Goal: Information Seeking & Learning: Learn about a topic

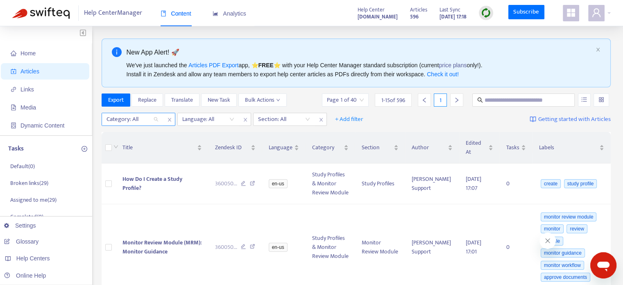
click at [152, 118] on div at bounding box center [129, 119] width 50 height 10
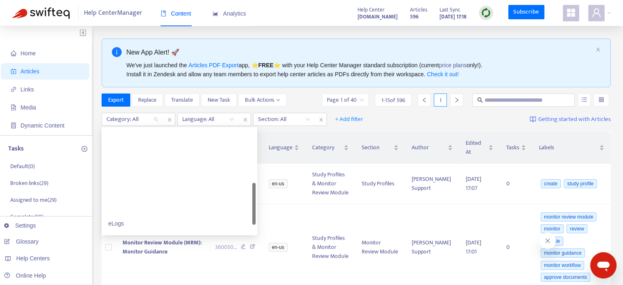
scroll to position [191, 0]
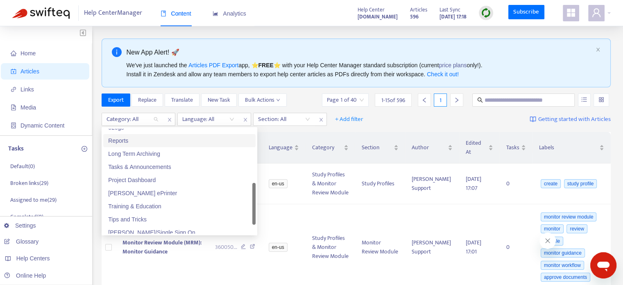
click at [134, 140] on div "Reports" at bounding box center [179, 140] width 143 height 9
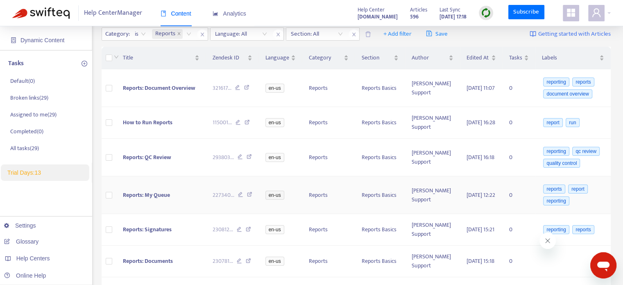
scroll to position [95, 0]
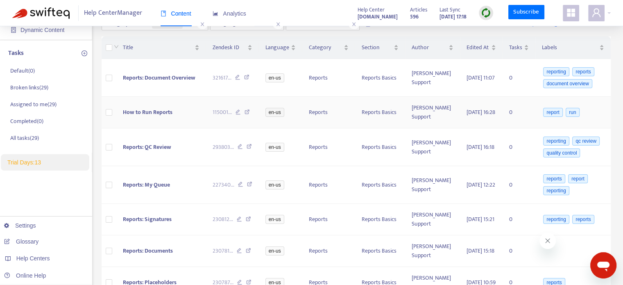
click at [113, 106] on td at bounding box center [109, 113] width 15 height 32
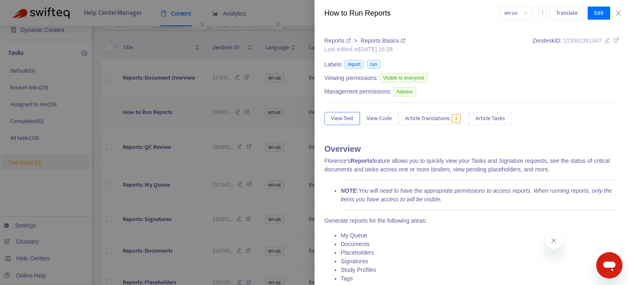
drag, startPoint x: 205, startPoint y: 98, endPoint x: 131, endPoint y: 110, distance: 74.7
click at [131, 110] on div at bounding box center [314, 142] width 629 height 285
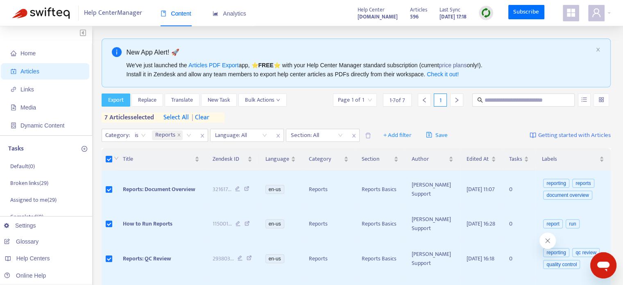
click at [117, 100] on span "Export" at bounding box center [116, 99] width 16 height 9
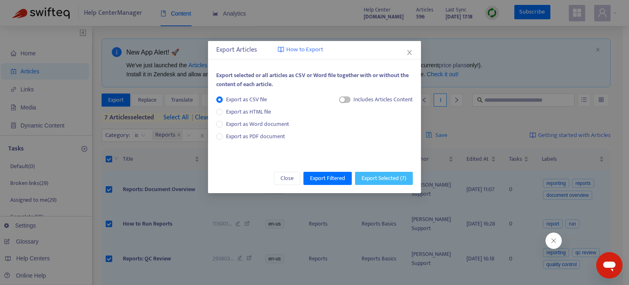
click at [369, 172] on button "Export Selected ( 7 )" at bounding box center [384, 178] width 58 height 13
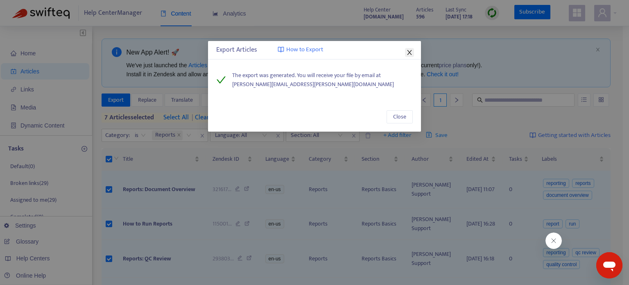
click at [411, 52] on icon "close" at bounding box center [409, 52] width 7 height 7
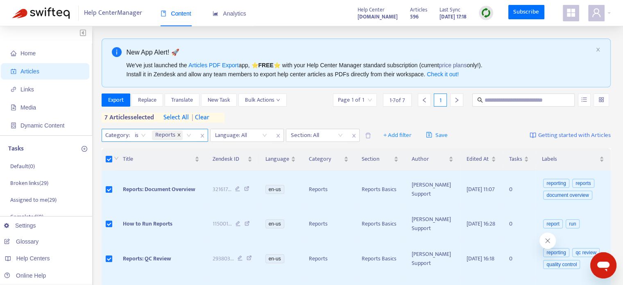
click at [178, 131] on span at bounding box center [179, 135] width 4 height 10
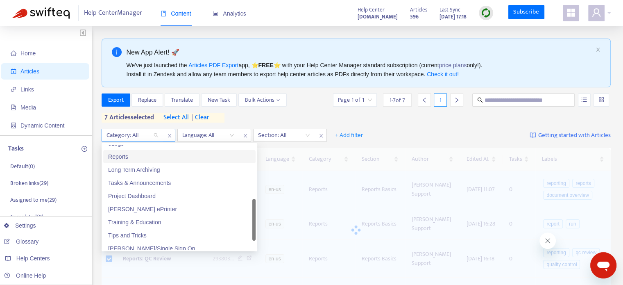
click at [147, 134] on div at bounding box center [129, 135] width 50 height 10
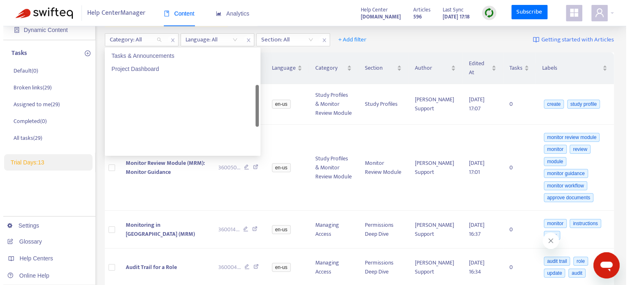
scroll to position [127, 0]
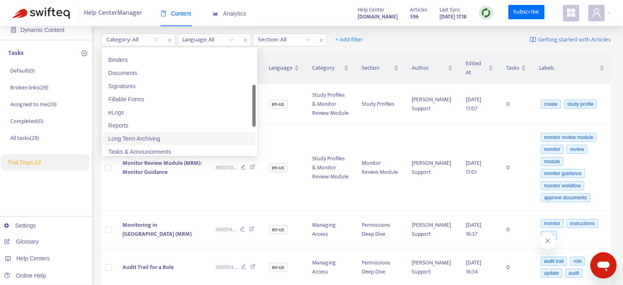
click at [130, 138] on div "Long Term Archiving" at bounding box center [179, 138] width 143 height 9
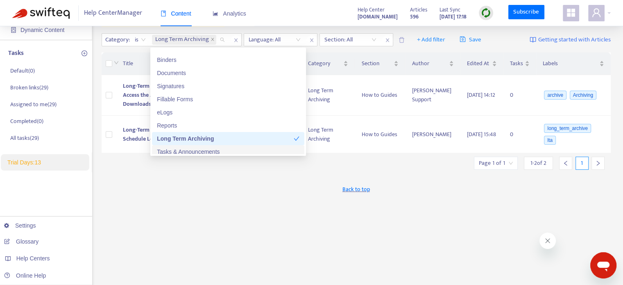
click at [261, 183] on div "Back to top" at bounding box center [357, 189] width 510 height 20
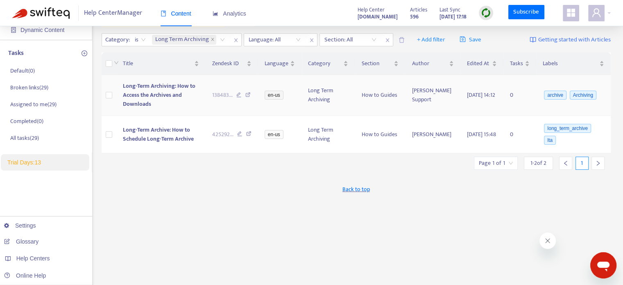
click at [181, 106] on td "Long-Term Archiving: How to Access the Archives and Downloads" at bounding box center [160, 95] width 89 height 41
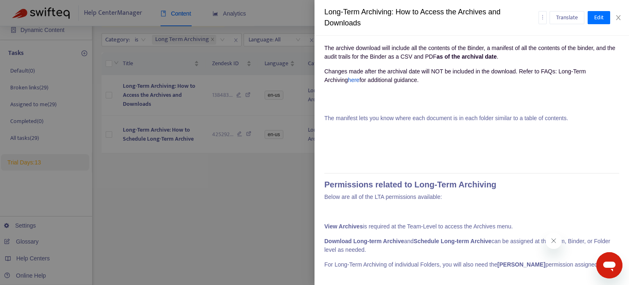
scroll to position [1434, 0]
click at [151, 195] on div at bounding box center [314, 142] width 629 height 285
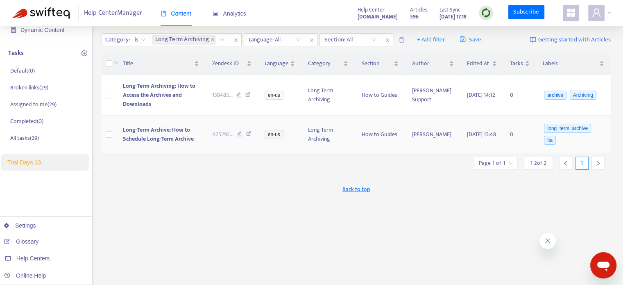
click at [146, 138] on span "Long-Term Archive: How to Schedule Long-Term Archive" at bounding box center [158, 134] width 71 height 18
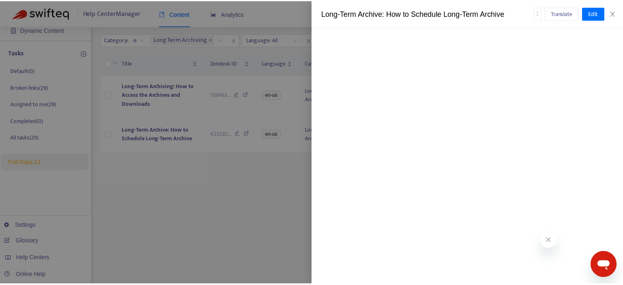
scroll to position [3054, 0]
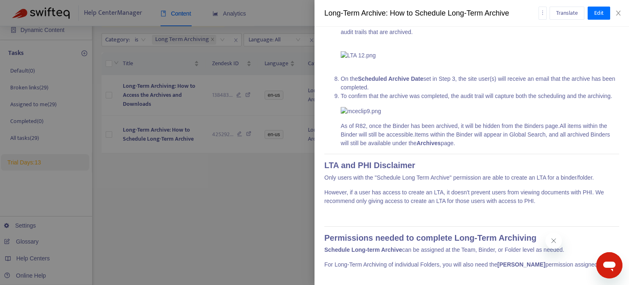
click at [145, 239] on div at bounding box center [314, 142] width 629 height 285
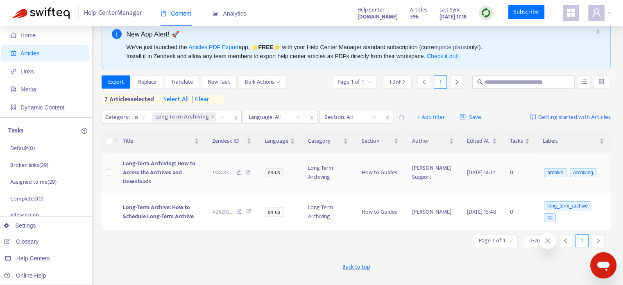
scroll to position [0, 0]
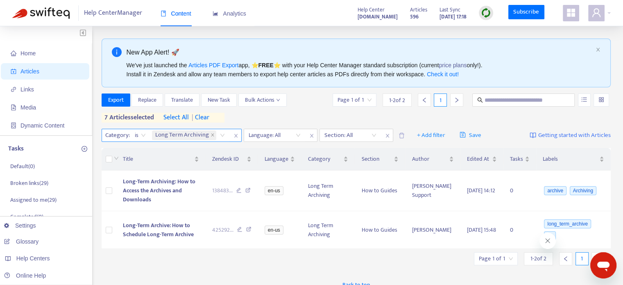
click at [187, 134] on span "Long Term Archiving" at bounding box center [182, 135] width 54 height 10
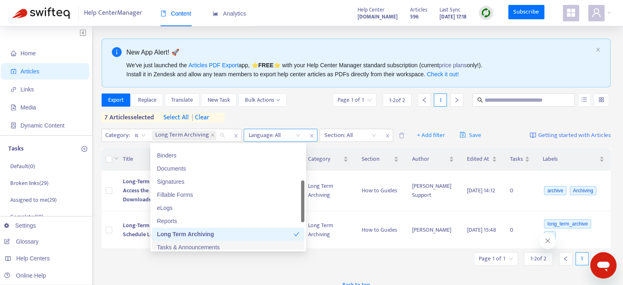
click at [211, 136] on icon "close" at bounding box center [213, 135] width 4 height 4
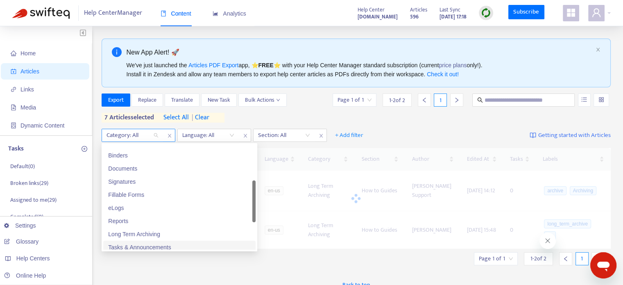
click at [153, 137] on div "Category: All" at bounding box center [132, 135] width 61 height 12
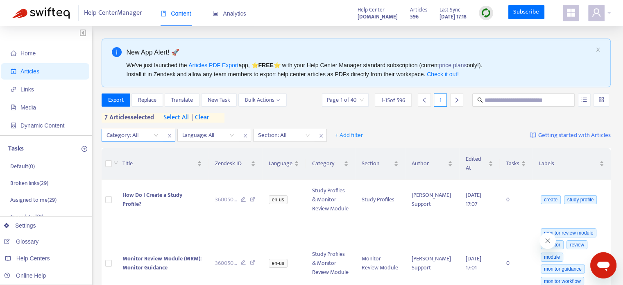
click at [152, 134] on div at bounding box center [129, 135] width 50 height 10
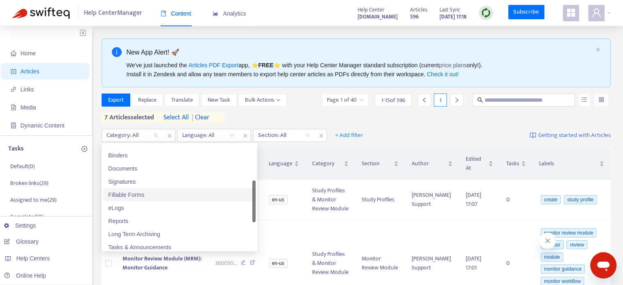
scroll to position [223, 0]
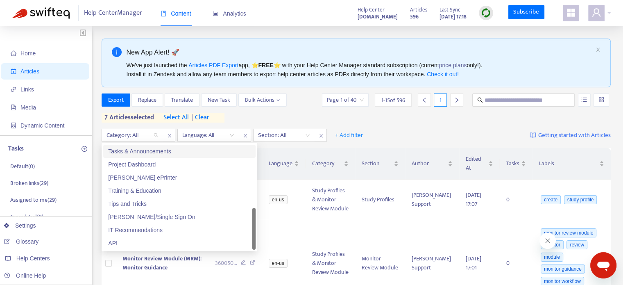
click at [138, 156] on div "Tasks & Announcements" at bounding box center [179, 151] width 152 height 13
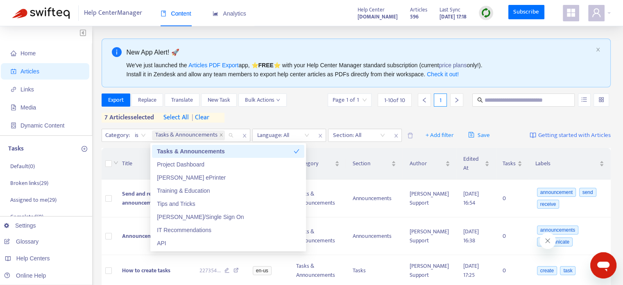
click at [132, 159] on div "Title" at bounding box center [154, 163] width 64 height 9
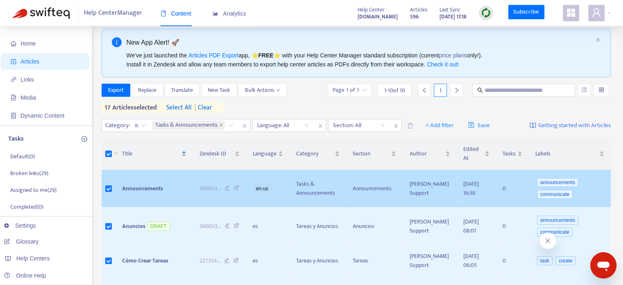
scroll to position [0, 0]
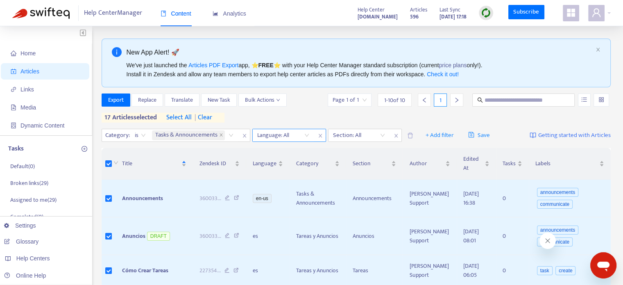
click at [302, 140] on div "Language: All" at bounding box center [283, 135] width 61 height 12
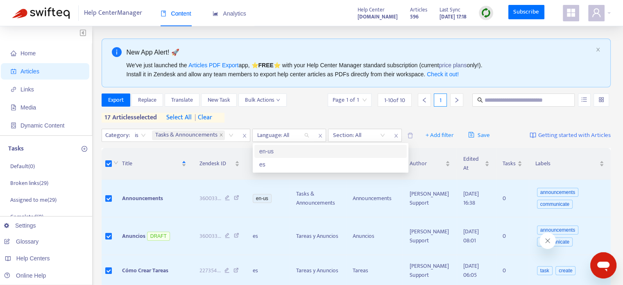
click at [297, 150] on div "en-us" at bounding box center [330, 151] width 143 height 9
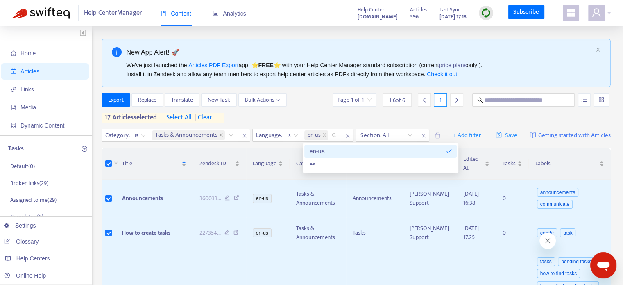
click at [307, 118] on div "Export Replace Translate New Task Bulk Actions Page 1 of 1 1 - 6 of 6 1 17 arti…" at bounding box center [357, 107] width 510 height 29
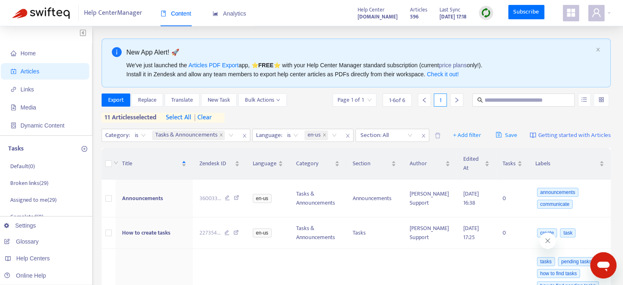
click at [207, 116] on span "| clear" at bounding box center [201, 118] width 20 height 10
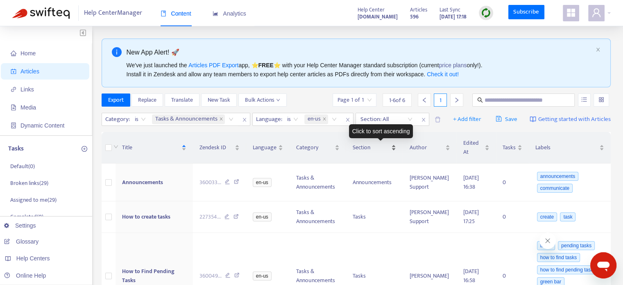
click at [373, 152] on div "Section" at bounding box center [374, 147] width 43 height 9
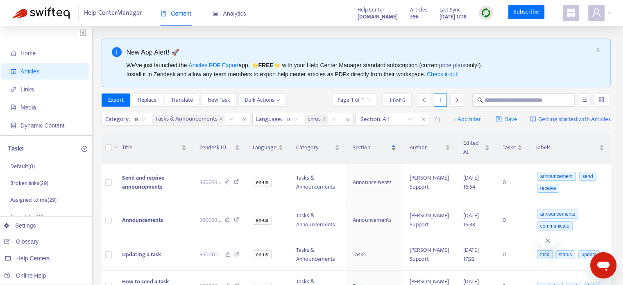
click at [373, 152] on div "Section" at bounding box center [374, 147] width 43 height 9
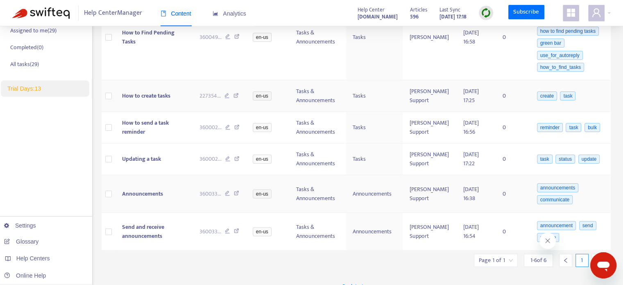
scroll to position [95, 0]
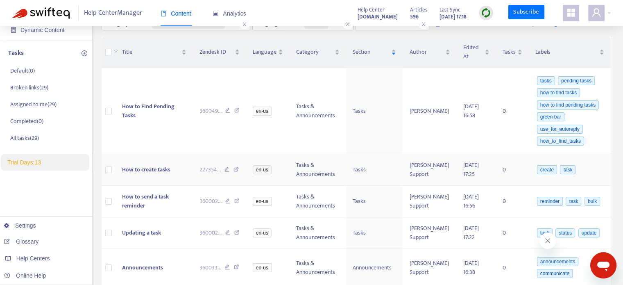
click at [112, 167] on td at bounding box center [109, 170] width 14 height 32
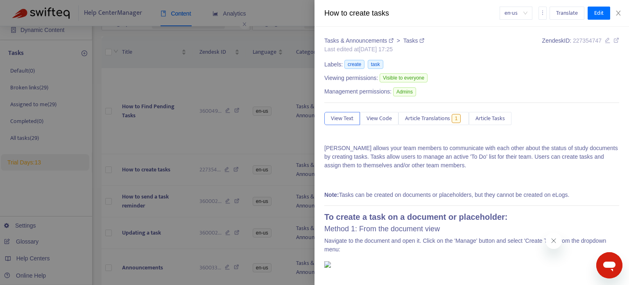
click at [106, 168] on div at bounding box center [314, 142] width 629 height 285
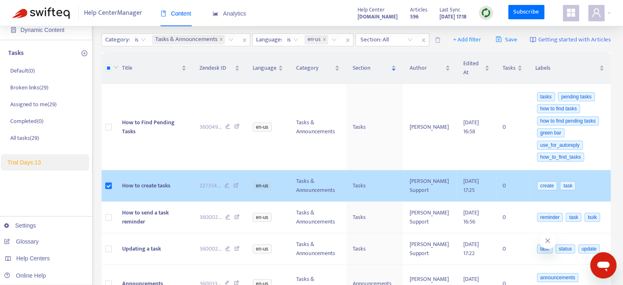
scroll to position [191, 0]
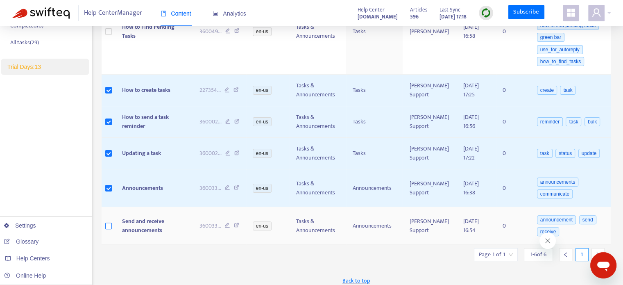
click at [108, 227] on label at bounding box center [108, 225] width 7 height 9
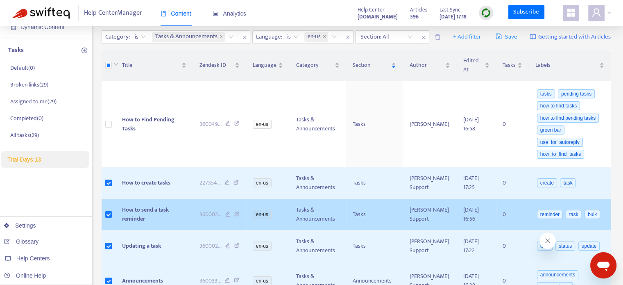
scroll to position [95, 0]
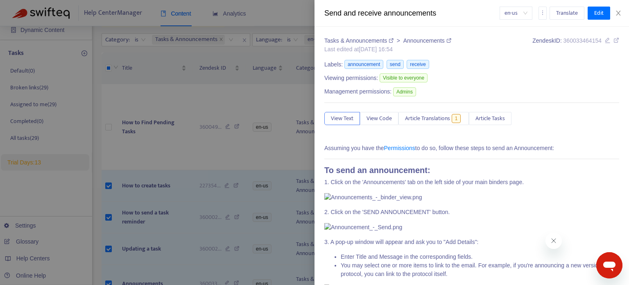
click at [247, 132] on div at bounding box center [314, 142] width 629 height 285
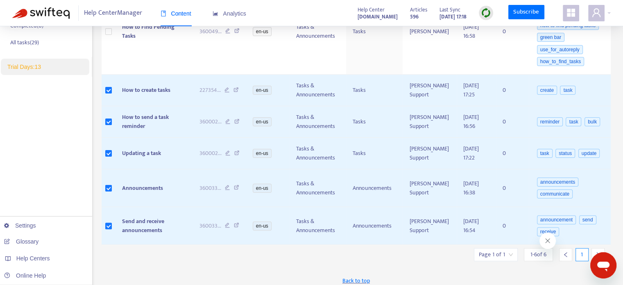
scroll to position [0, 0]
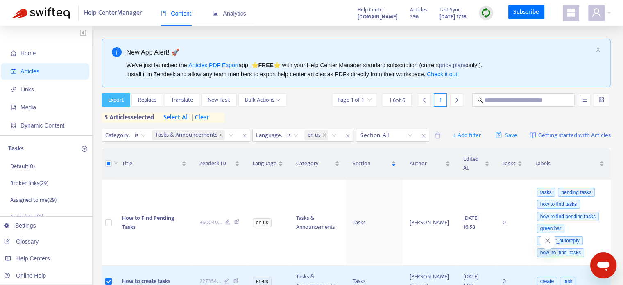
click at [117, 101] on span "Export" at bounding box center [116, 99] width 16 height 9
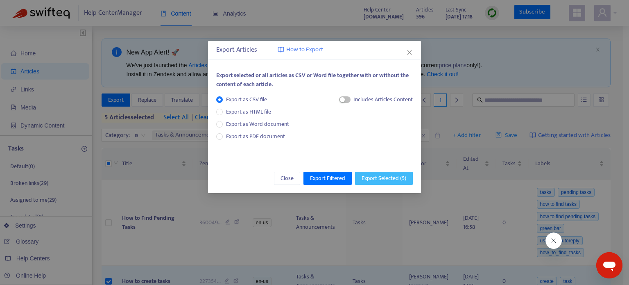
click at [379, 178] on span "Export Selected ( 5 )" at bounding box center [384, 178] width 45 height 9
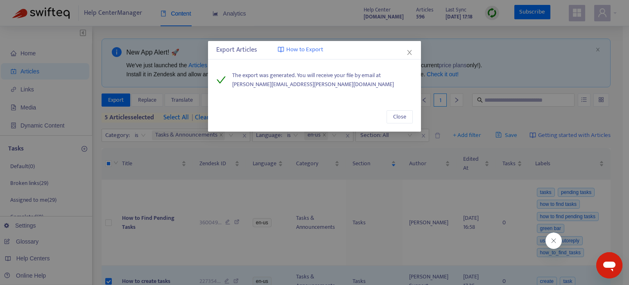
click at [410, 57] on div "Export Articles How to Export" at bounding box center [314, 50] width 213 height 18
click at [411, 53] on icon "close" at bounding box center [409, 52] width 7 height 7
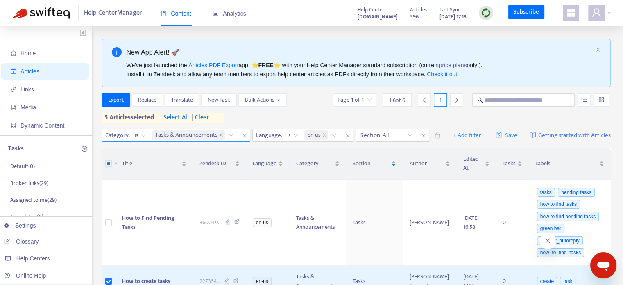
click at [215, 131] on span "Tasks & Announcements" at bounding box center [186, 135] width 62 height 10
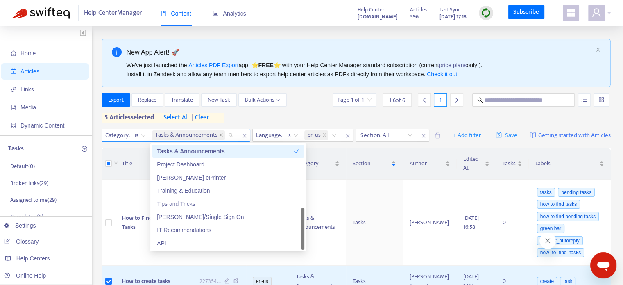
click at [218, 134] on span "Tasks & Announcements" at bounding box center [188, 135] width 73 height 10
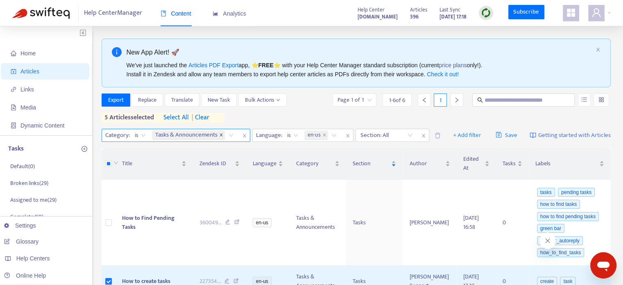
click at [221, 136] on icon "close" at bounding box center [221, 135] width 4 height 4
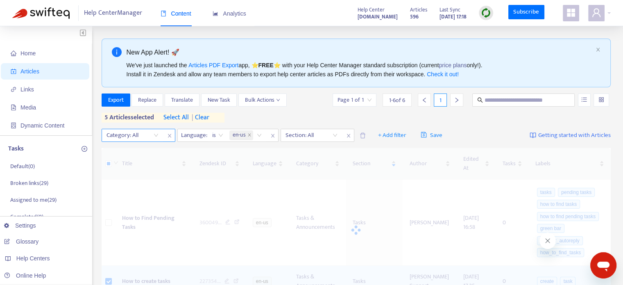
click at [147, 136] on div at bounding box center [129, 135] width 50 height 10
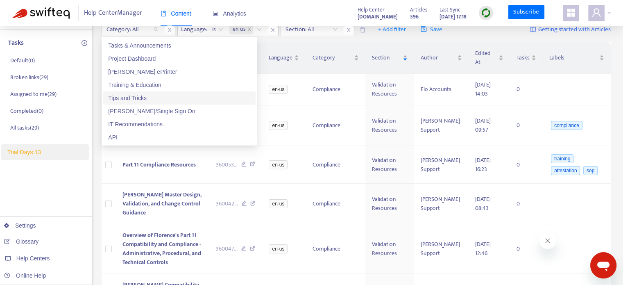
scroll to position [95, 0]
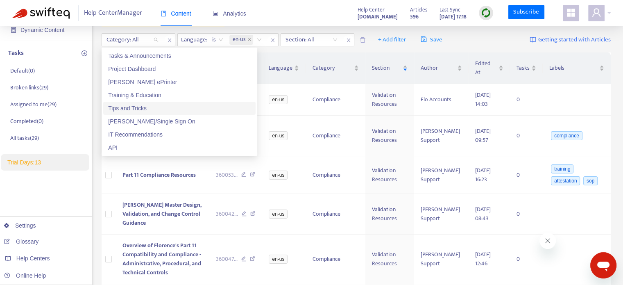
click at [140, 104] on div "Tips and Tricks" at bounding box center [179, 108] width 143 height 9
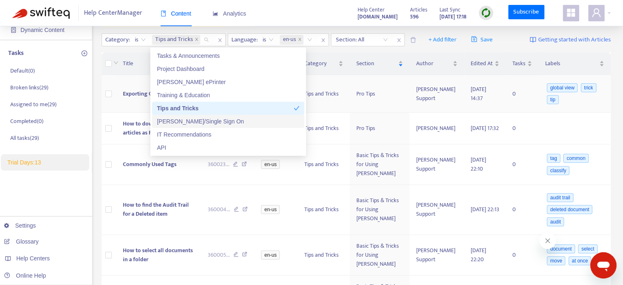
scroll to position [0, 0]
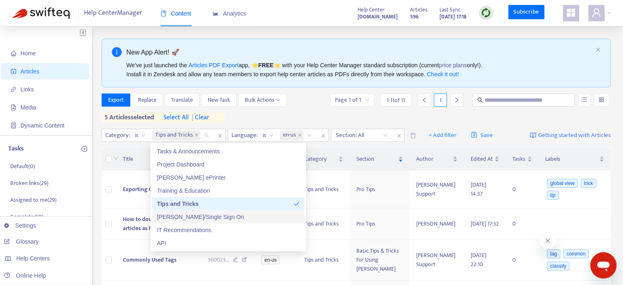
click at [474, 122] on div "Export Replace Translate New Task Bulk Actions Page 1 of 1 1 - 11 of 11 1 5 art…" at bounding box center [357, 107] width 510 height 29
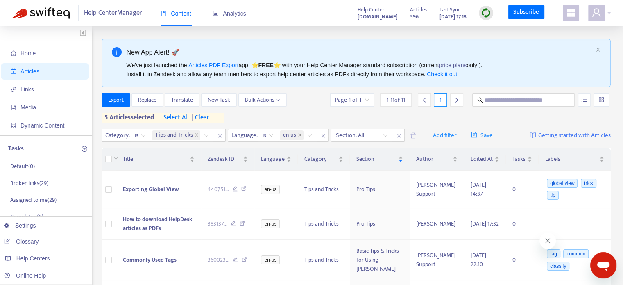
click at [200, 113] on span "| clear" at bounding box center [199, 118] width 20 height 10
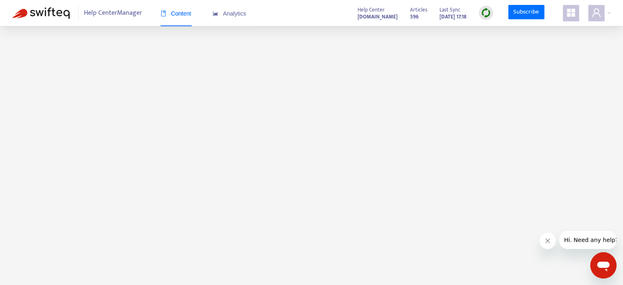
scroll to position [26, 0]
click at [183, 10] on span "Content" at bounding box center [176, 13] width 31 height 7
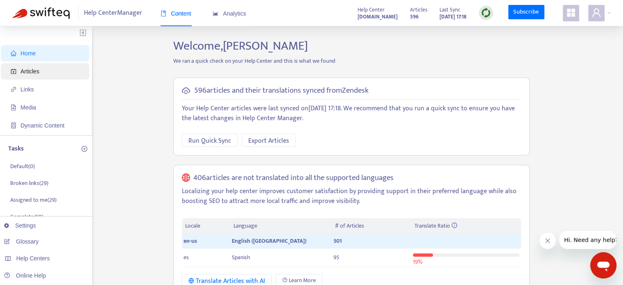
click at [12, 67] on span "Articles" at bounding box center [47, 71] width 72 height 16
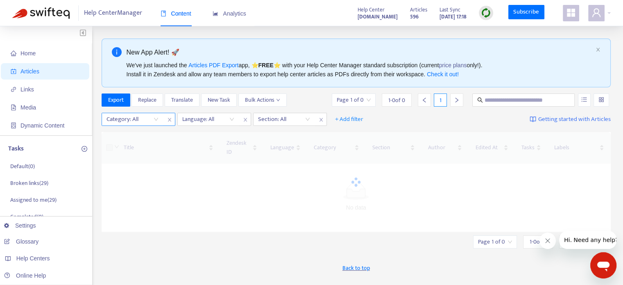
click at [147, 117] on div at bounding box center [129, 119] width 50 height 10
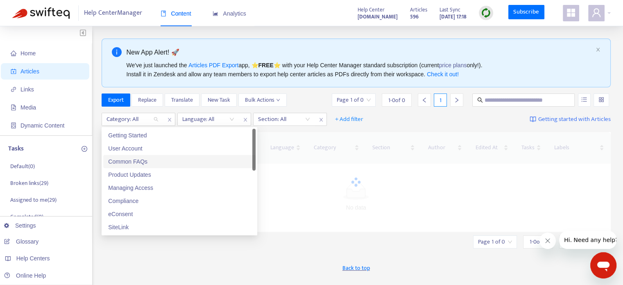
click at [139, 162] on div "Common FAQs" at bounding box center [179, 161] width 143 height 9
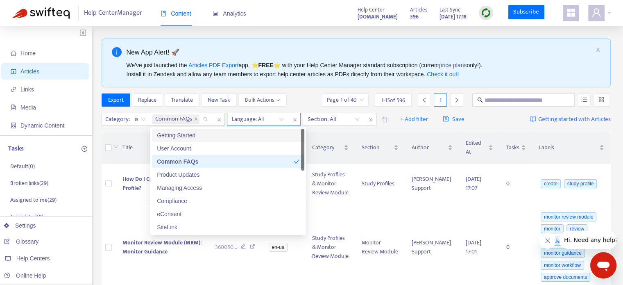
click at [274, 124] on div at bounding box center [254, 119] width 50 height 10
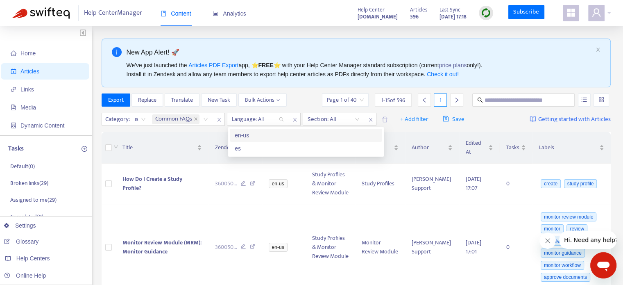
click at [265, 136] on div "en-us" at bounding box center [306, 135] width 143 height 9
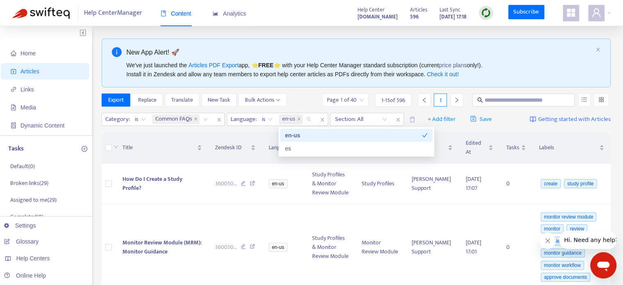
click at [389, 110] on div "Category : is Common FAQs Language : is en-us Section: All + Add filter Save Ge…" at bounding box center [357, 119] width 510 height 19
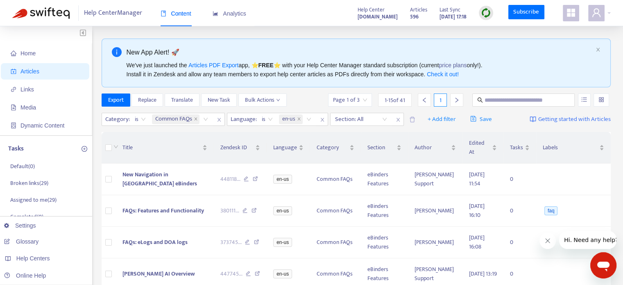
click at [456, 127] on div "Category : is Common FAQs Language : is en-us Section: All + Add filter Save Ge…" at bounding box center [357, 119] width 510 height 19
click at [350, 119] on div at bounding box center [357, 119] width 50 height 10
click at [376, 121] on div at bounding box center [357, 119] width 50 height 10
click at [176, 117] on span "Common FAQs" at bounding box center [173, 119] width 37 height 10
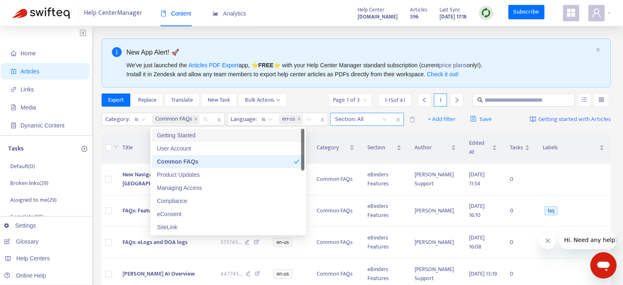
click at [375, 119] on div at bounding box center [357, 119] width 50 height 10
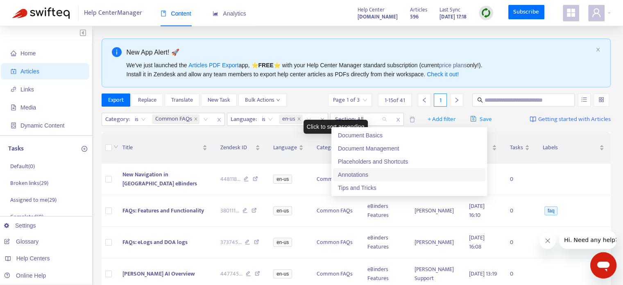
click at [317, 107] on div "Export Replace Translate New Task Bulk Actions Page 1 of 3 1 - 15 of 41 1" at bounding box center [357, 101] width 510 height 16
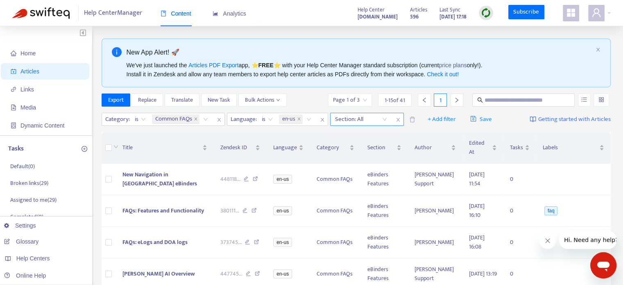
click at [401, 119] on icon "close" at bounding box center [398, 119] width 5 height 5
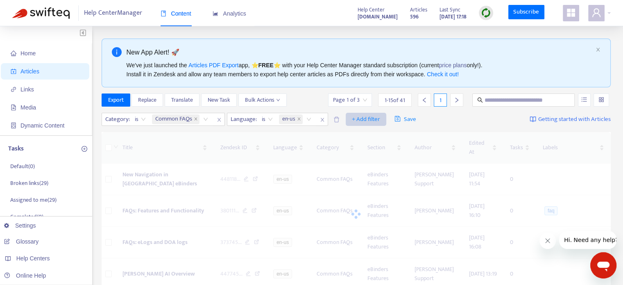
click at [362, 122] on span "+ Add filter" at bounding box center [366, 119] width 28 height 10
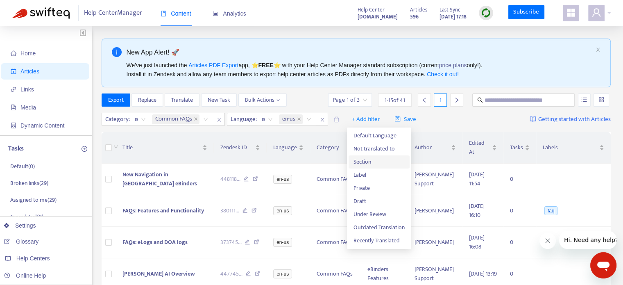
click at [364, 160] on span "Section" at bounding box center [378, 161] width 51 height 9
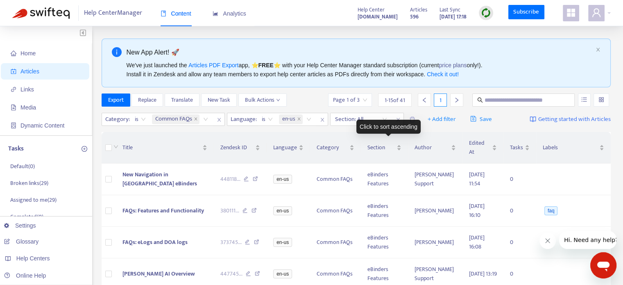
click at [372, 122] on div "Click to sort ascending" at bounding box center [388, 127] width 64 height 14
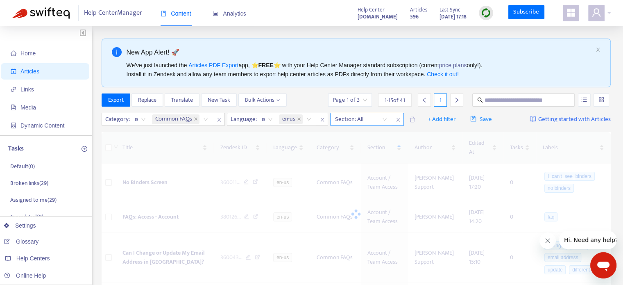
click at [373, 118] on div at bounding box center [357, 119] width 50 height 10
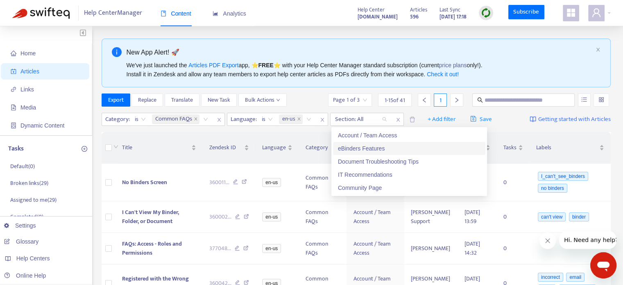
click at [369, 150] on div "eBinders Features" at bounding box center [409, 148] width 143 height 9
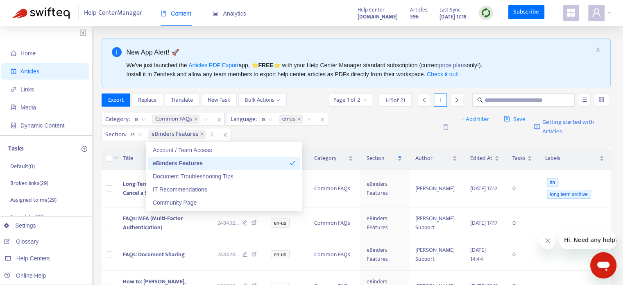
click at [265, 137] on div "Category : is Common FAQs Language : is en-us Section : is eBinders Features" at bounding box center [270, 127] width 336 height 28
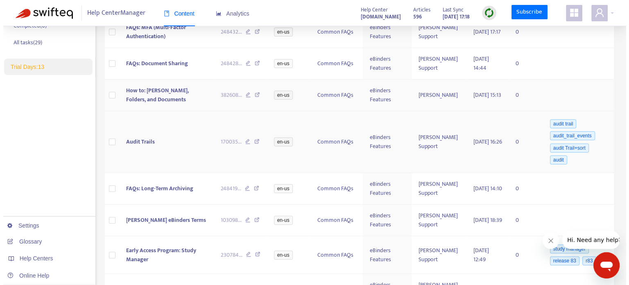
scroll to position [95, 0]
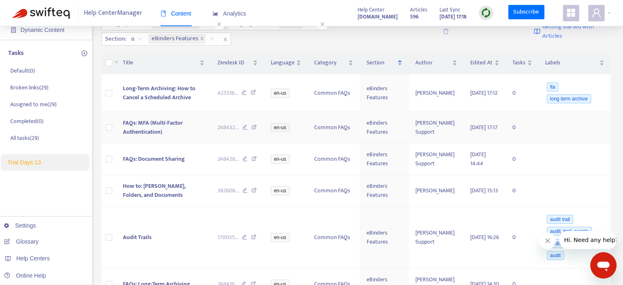
click at [173, 127] on td "FAQs: MFA (Multi-Factor Authentication)" at bounding box center [163, 128] width 95 height 32
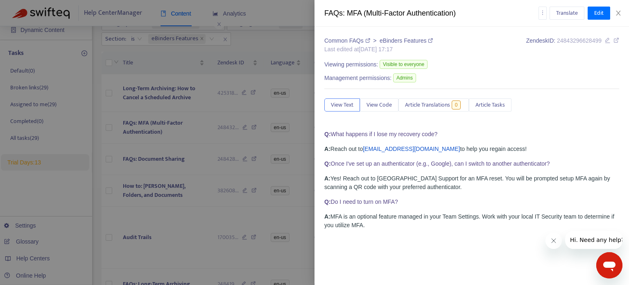
click at [157, 142] on div at bounding box center [314, 142] width 629 height 285
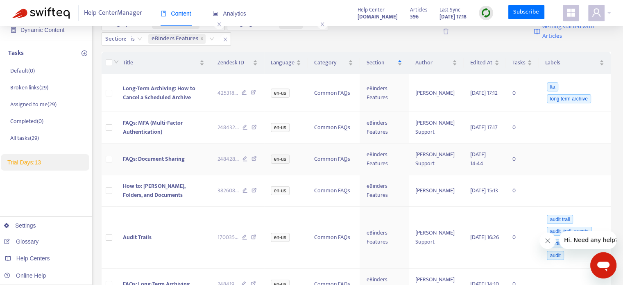
click at [158, 161] on span "FAQs: Document Sharing" at bounding box center [154, 158] width 62 height 9
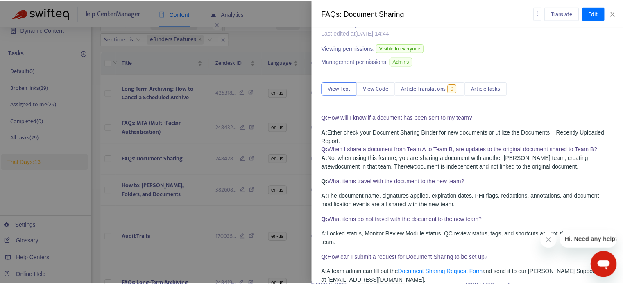
scroll to position [33, 0]
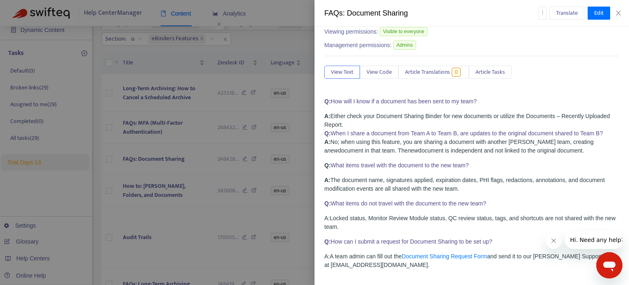
click at [139, 181] on div at bounding box center [314, 142] width 629 height 285
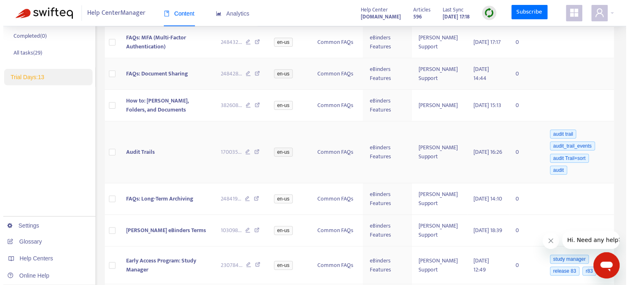
scroll to position [191, 0]
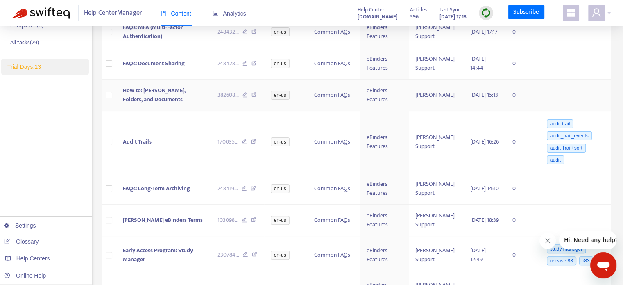
click at [172, 92] on span "How to: [PERSON_NAME], Folders, and Documents" at bounding box center [154, 95] width 63 height 18
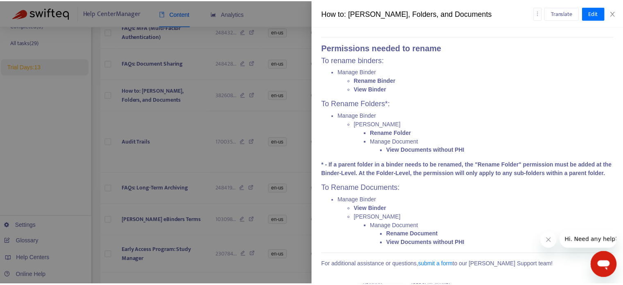
scroll to position [1720, 0]
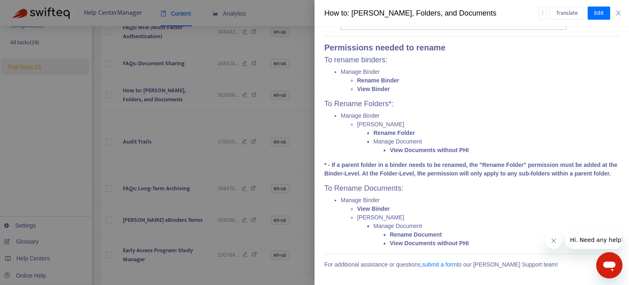
click at [158, 147] on div at bounding box center [314, 142] width 629 height 285
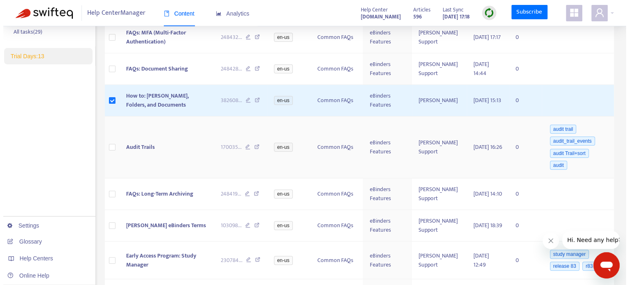
scroll to position [191, 0]
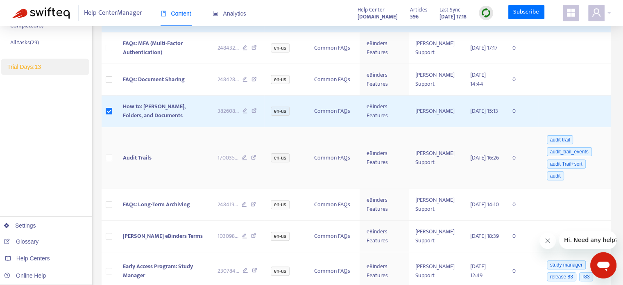
click at [145, 157] on span "Audit Trails" at bounding box center [137, 157] width 29 height 9
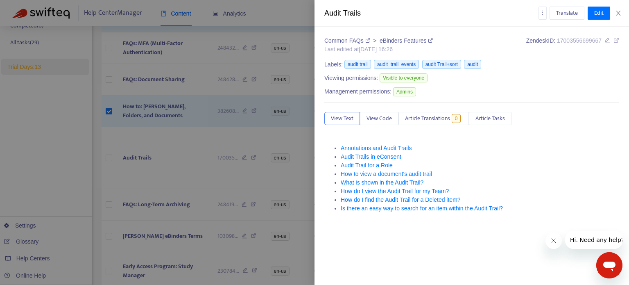
click at [162, 149] on div at bounding box center [314, 142] width 629 height 285
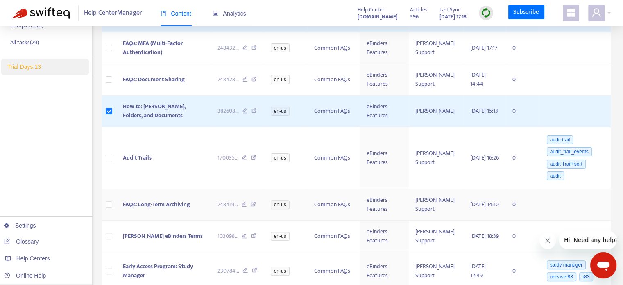
click at [147, 202] on span "FAQs: Long-Term Archiving" at bounding box center [156, 203] width 67 height 9
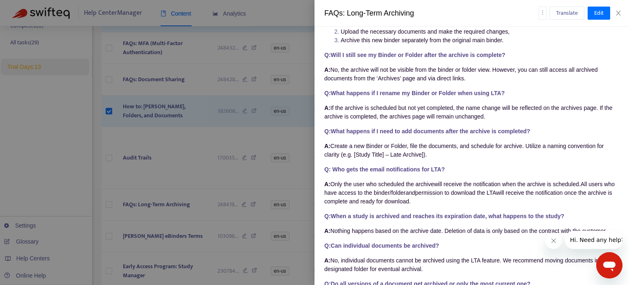
scroll to position [320, 0]
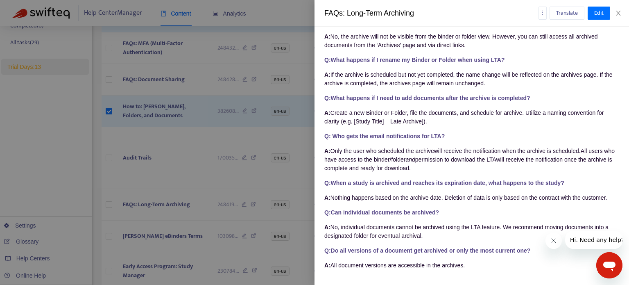
click at [225, 190] on div at bounding box center [314, 142] width 629 height 285
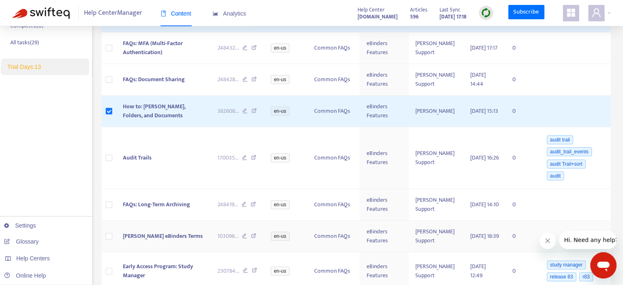
click at [155, 232] on span "[PERSON_NAME] eBinders Terms" at bounding box center [163, 235] width 80 height 9
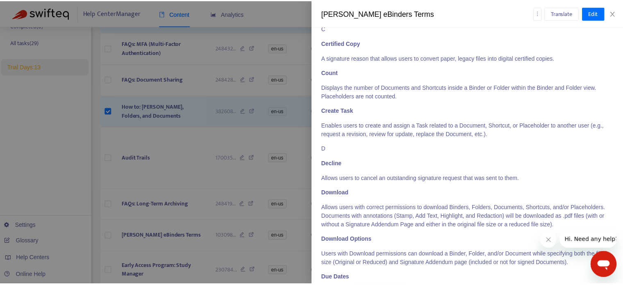
scroll to position [287, 0]
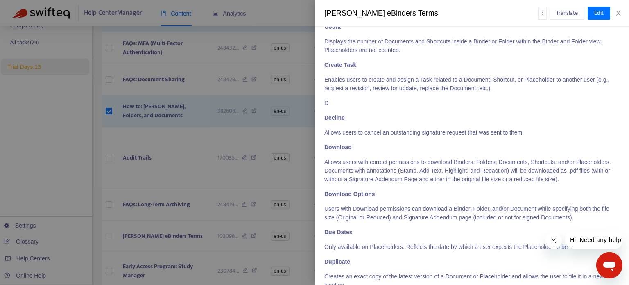
click at [244, 181] on div at bounding box center [314, 142] width 629 height 285
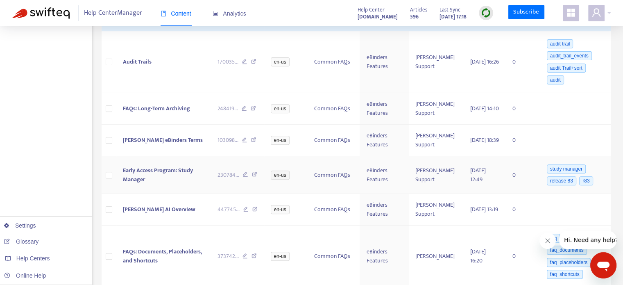
click at [164, 172] on span "Early Access Program: Study Manager" at bounding box center [158, 174] width 70 height 18
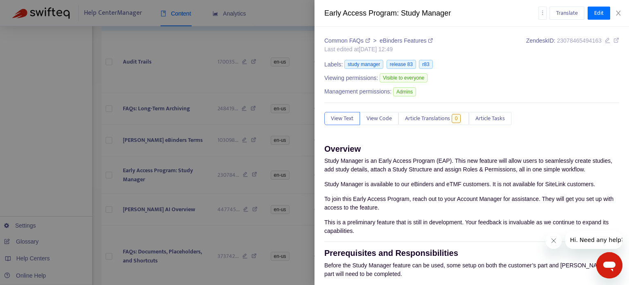
click at [163, 172] on div at bounding box center [314, 142] width 629 height 285
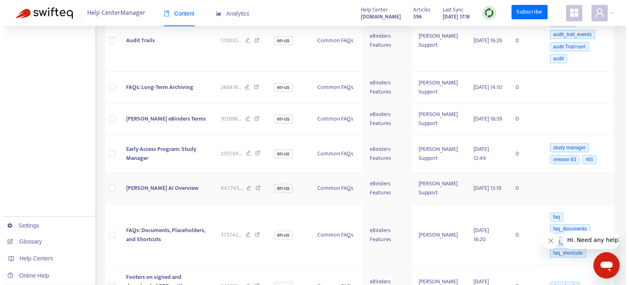
scroll to position [382, 0]
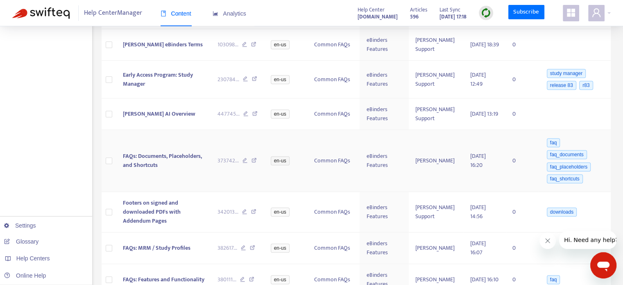
click at [158, 154] on span "FAQs: Documents, Placeholders, and Shortcuts" at bounding box center [162, 160] width 79 height 18
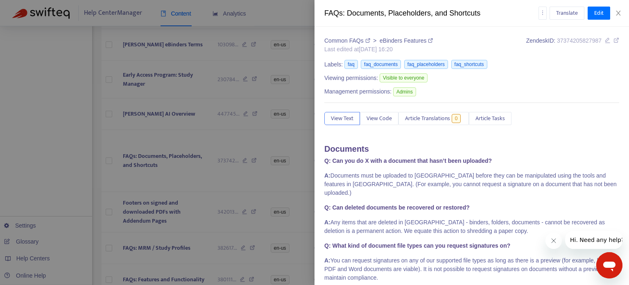
click at [162, 157] on div at bounding box center [314, 142] width 629 height 285
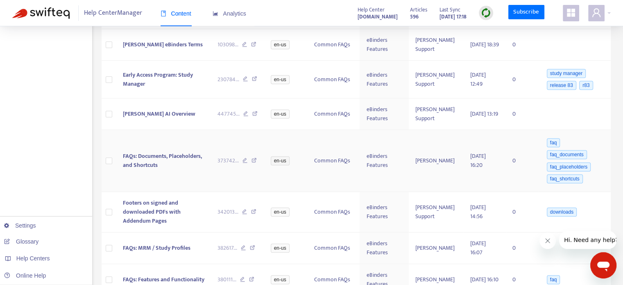
click at [184, 157] on td "FAQs: Documents, Placeholders, and Shortcuts" at bounding box center [163, 161] width 95 height 62
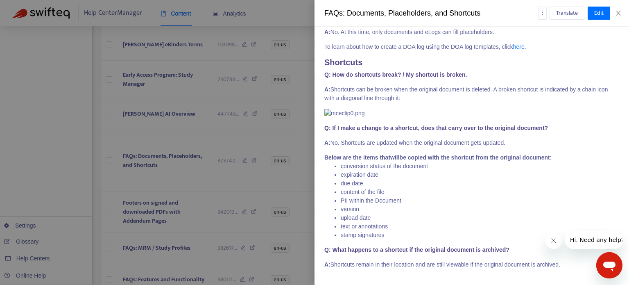
scroll to position [1232, 0]
click at [126, 175] on div at bounding box center [314, 142] width 629 height 285
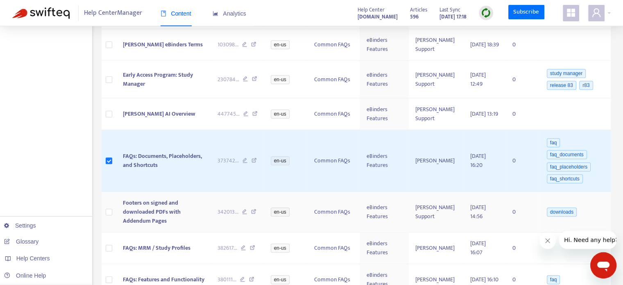
click at [167, 198] on span "Footers on signed and downloaded PDFs with Addendum Pages" at bounding box center [152, 211] width 58 height 27
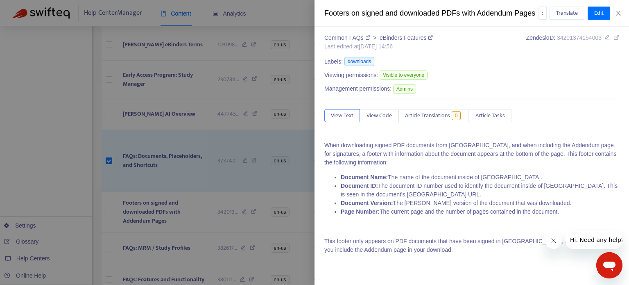
scroll to position [369, 0]
click at [237, 201] on div at bounding box center [314, 142] width 629 height 285
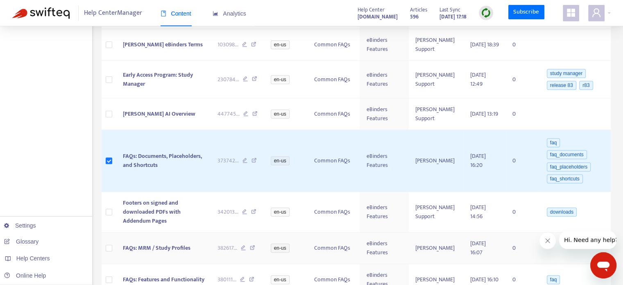
click at [159, 243] on span "FAQs: MRM / Study Profiles" at bounding box center [157, 247] width 68 height 9
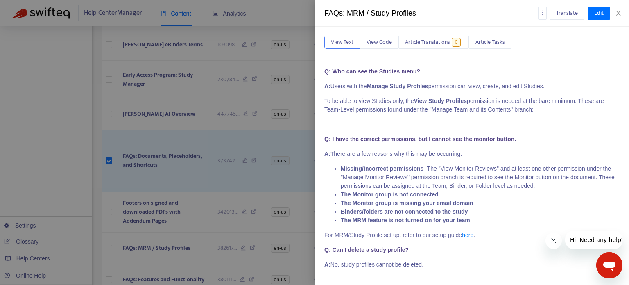
scroll to position [108, 0]
click at [208, 197] on div at bounding box center [314, 142] width 629 height 285
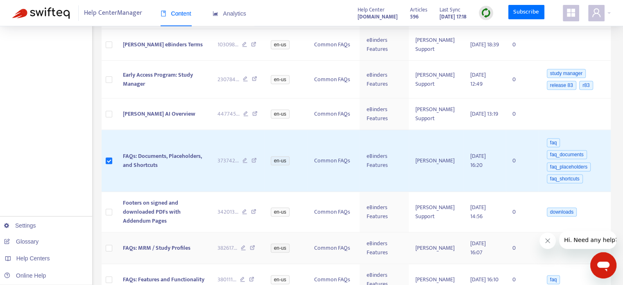
click at [181, 243] on span "FAQs: MRM / Study Profiles" at bounding box center [157, 247] width 68 height 9
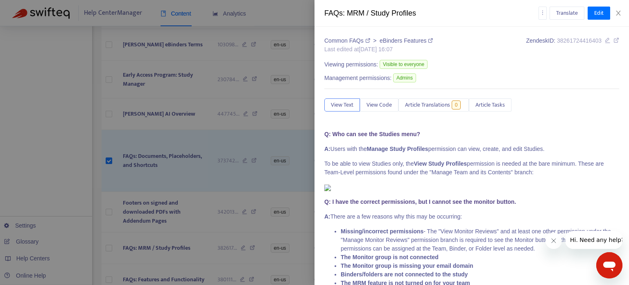
click at [242, 217] on div at bounding box center [314, 142] width 629 height 285
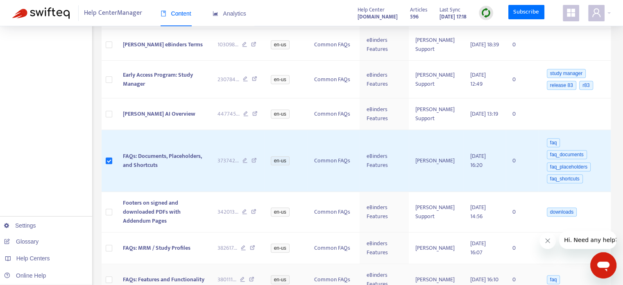
click at [161, 274] on span "FAQs: Features and Functionality" at bounding box center [164, 278] width 82 height 9
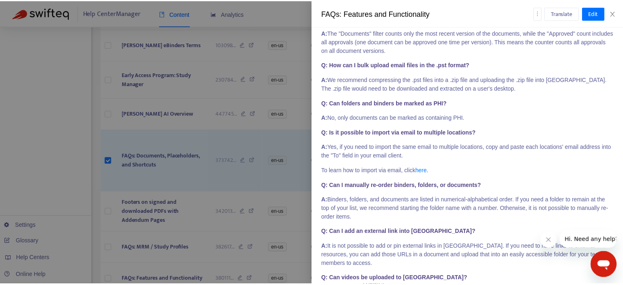
scroll to position [1705, 0]
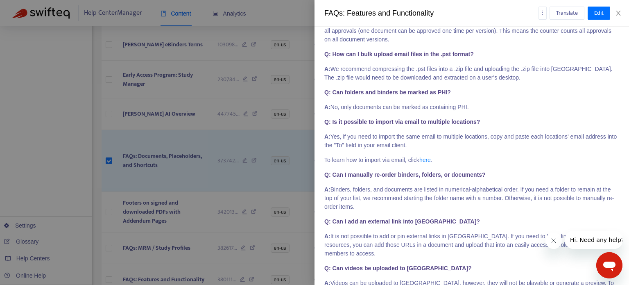
click at [186, 215] on div at bounding box center [314, 142] width 629 height 285
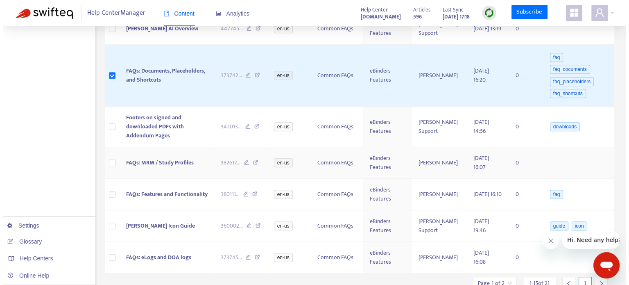
scroll to position [478, 0]
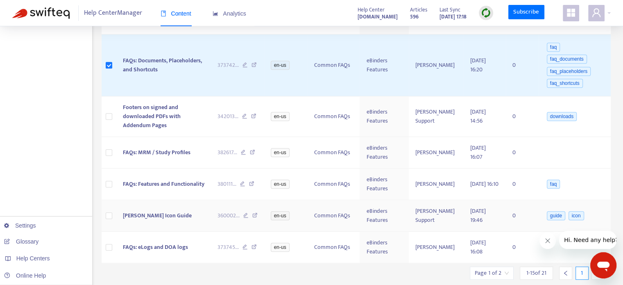
click at [152, 211] on span "[PERSON_NAME] Icon Guide" at bounding box center [157, 215] width 69 height 9
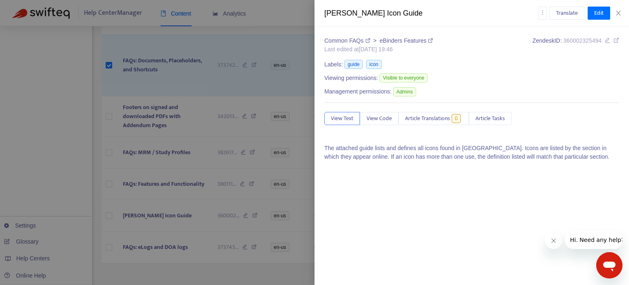
click at [268, 209] on div at bounding box center [314, 142] width 629 height 285
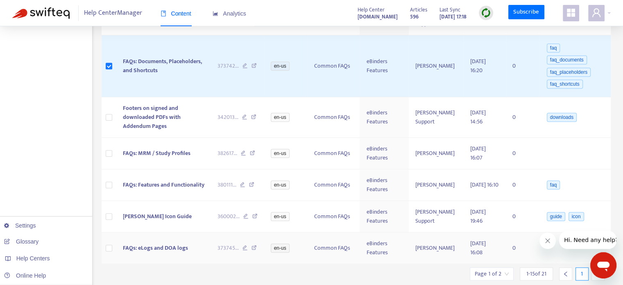
click at [149, 243] on span "FAQs: eLogs and DOA logs" at bounding box center [155, 247] width 65 height 9
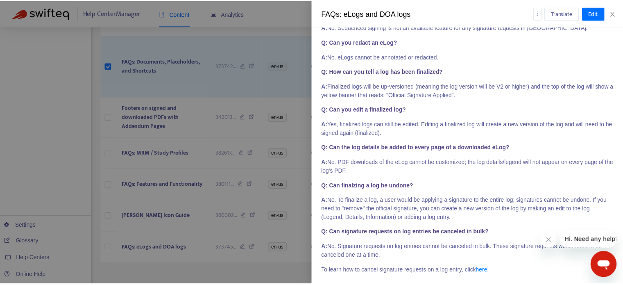
scroll to position [557, 0]
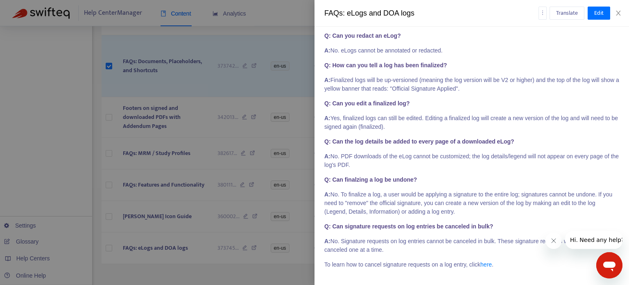
click at [277, 254] on div at bounding box center [314, 142] width 629 height 285
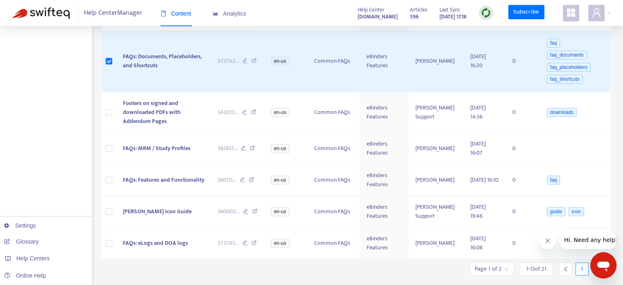
scroll to position [486, 0]
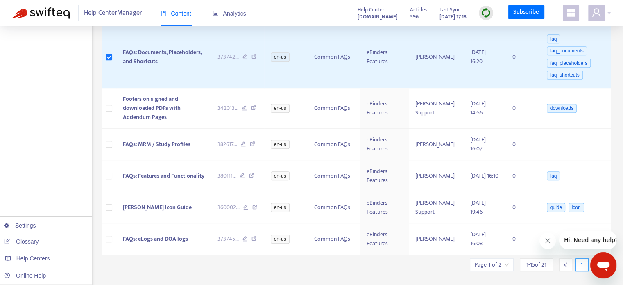
click at [595, 262] on icon "right" at bounding box center [598, 265] width 6 height 6
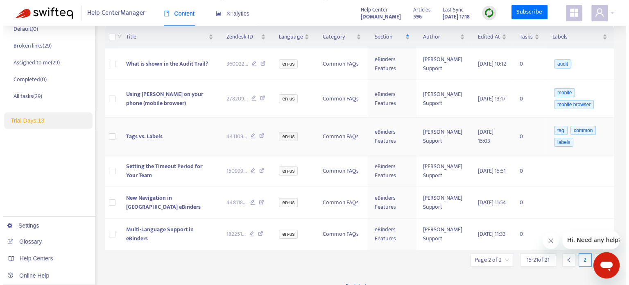
scroll to position [42, 0]
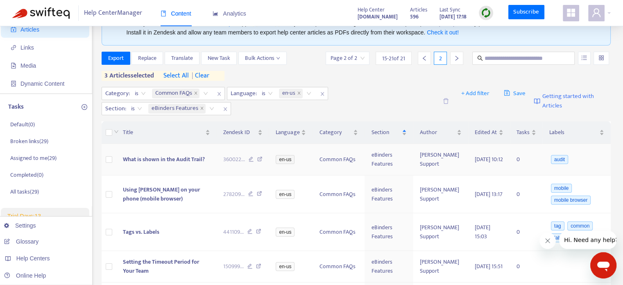
click at [179, 158] on span "What is shown in the Audit Trail?" at bounding box center [164, 158] width 82 height 9
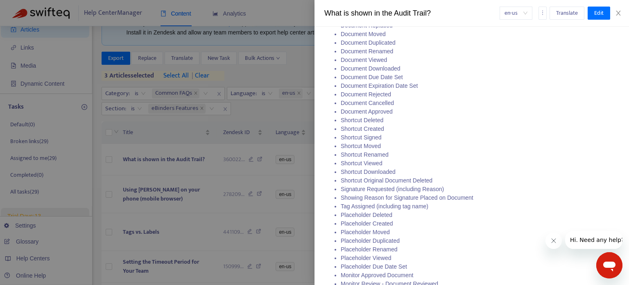
scroll to position [733, 0]
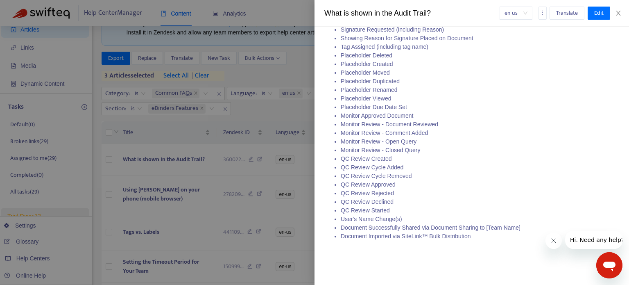
click at [215, 186] on div at bounding box center [314, 142] width 629 height 285
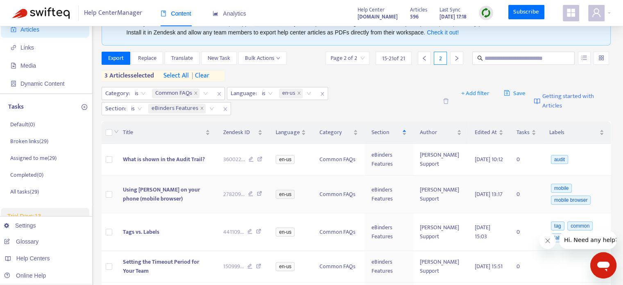
click at [172, 191] on span "Using [PERSON_NAME] on your phone (mobile browser)" at bounding box center [161, 194] width 77 height 18
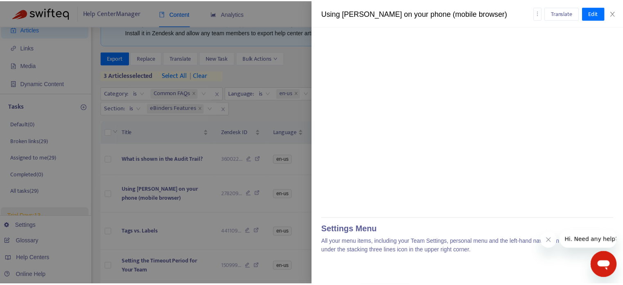
scroll to position [2771, 0]
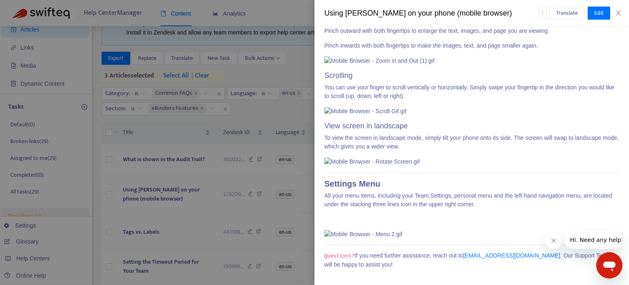
click at [179, 153] on div at bounding box center [314, 142] width 629 height 285
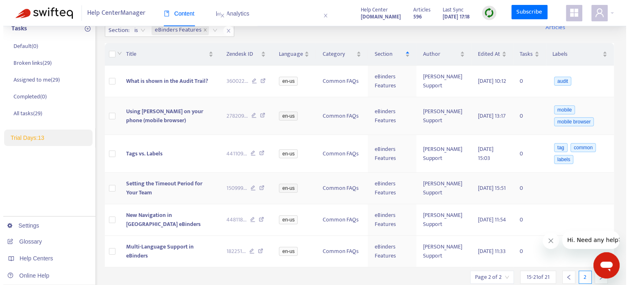
scroll to position [137, 0]
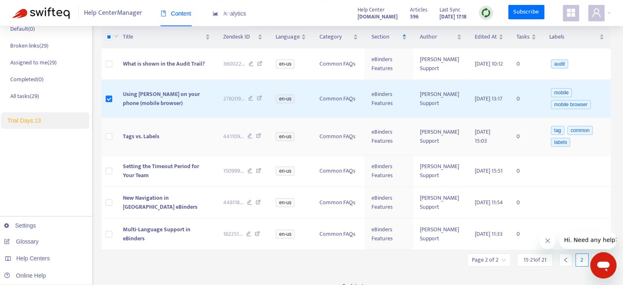
click at [156, 136] on span "Tags vs. Labels" at bounding box center [141, 135] width 36 height 9
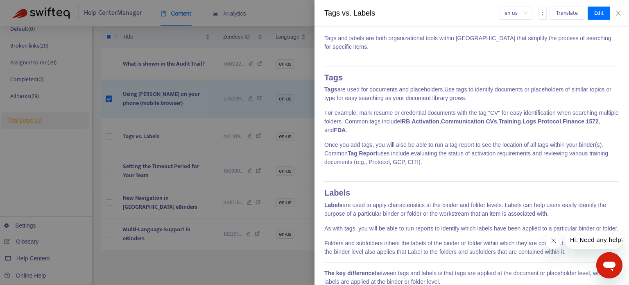
scroll to position [134, 0]
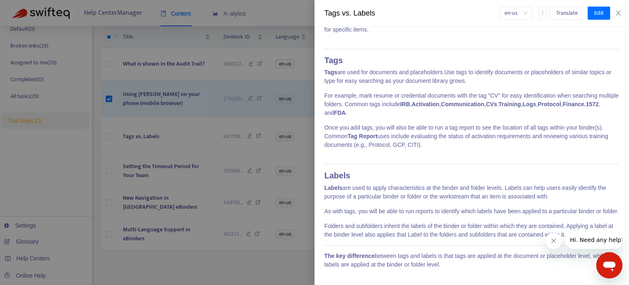
click at [249, 175] on div at bounding box center [314, 142] width 629 height 285
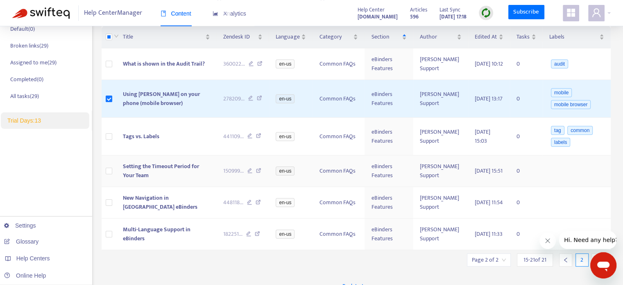
click at [190, 170] on td "Setting the Timeout Period for Your Team" at bounding box center [166, 171] width 100 height 32
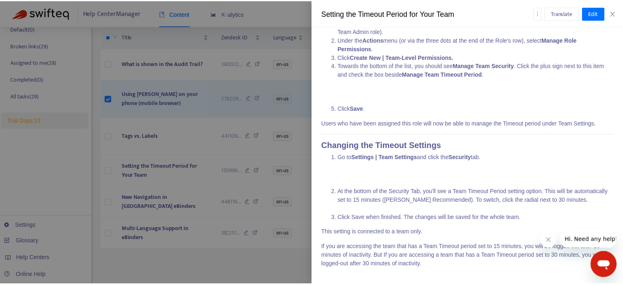
scroll to position [999, 0]
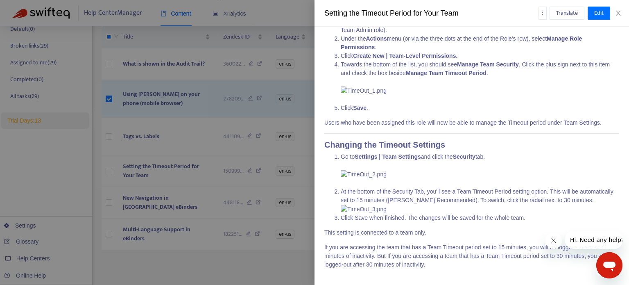
click at [207, 167] on div at bounding box center [314, 142] width 629 height 285
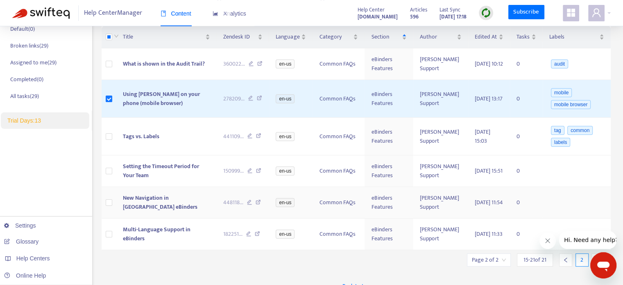
click at [151, 196] on span "New Navigation in [GEOGRAPHIC_DATA] eBinders" at bounding box center [160, 202] width 75 height 18
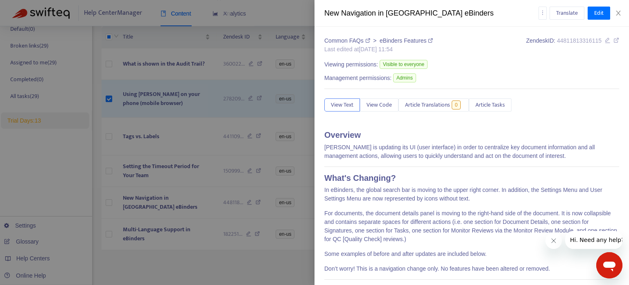
click at [168, 188] on div at bounding box center [314, 142] width 629 height 285
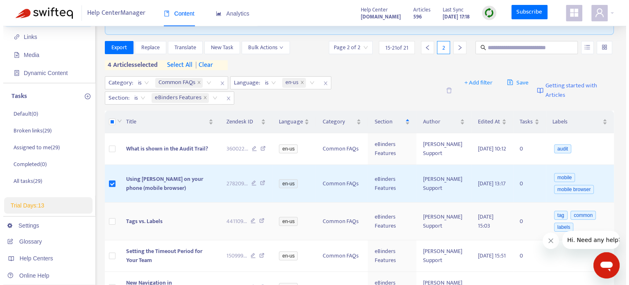
scroll to position [42, 0]
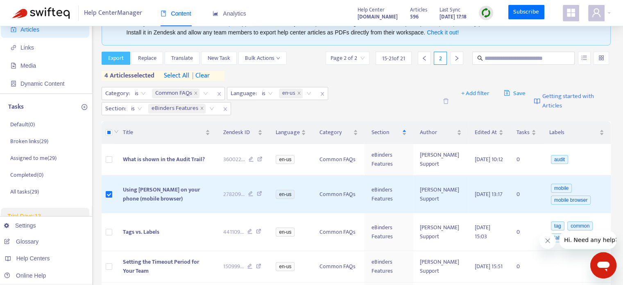
click at [109, 60] on span "Export" at bounding box center [116, 58] width 16 height 9
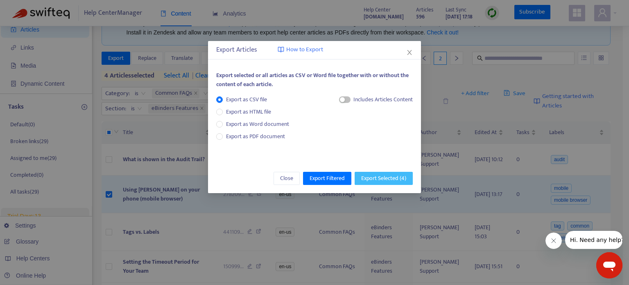
click at [378, 181] on span "Export Selected ( 4 )" at bounding box center [383, 178] width 45 height 9
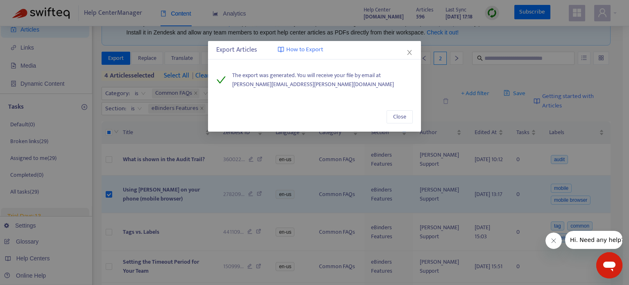
click at [403, 50] on div "Export Articles How to Export" at bounding box center [314, 50] width 197 height 10
click at [406, 50] on span "Close" at bounding box center [409, 52] width 9 height 7
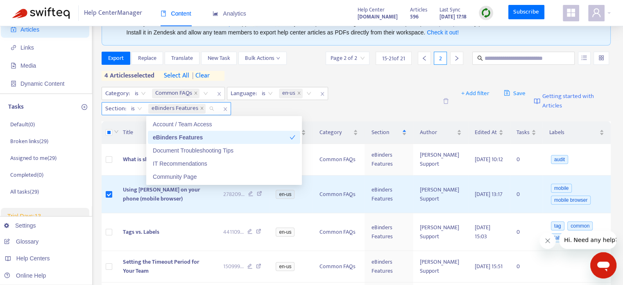
click at [187, 109] on span "eBinders Features" at bounding box center [175, 109] width 47 height 10
click at [183, 136] on div "eBinders Features" at bounding box center [221, 137] width 137 height 9
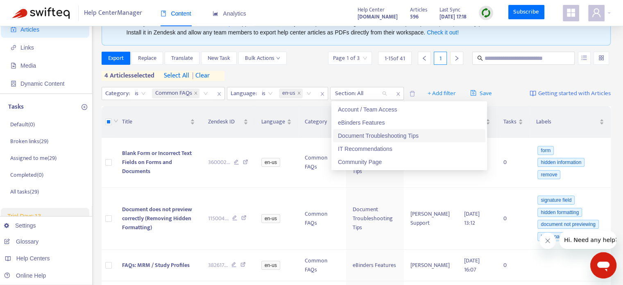
click at [374, 141] on div "Document Troubleshooting Tips" at bounding box center [409, 135] width 152 height 13
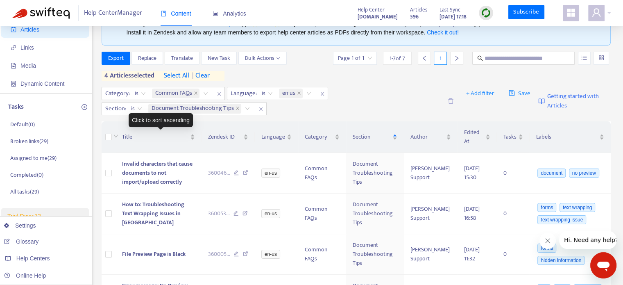
click at [131, 117] on div "Click to sort ascending" at bounding box center [161, 120] width 64 height 14
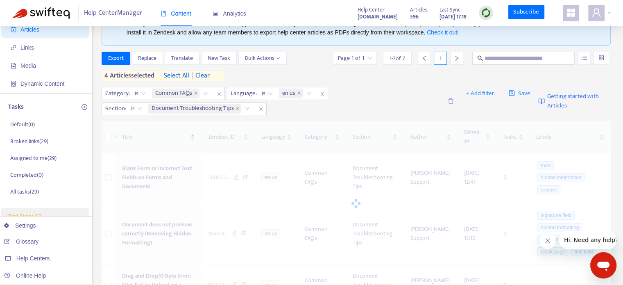
click at [209, 73] on span "| clear" at bounding box center [199, 76] width 20 height 10
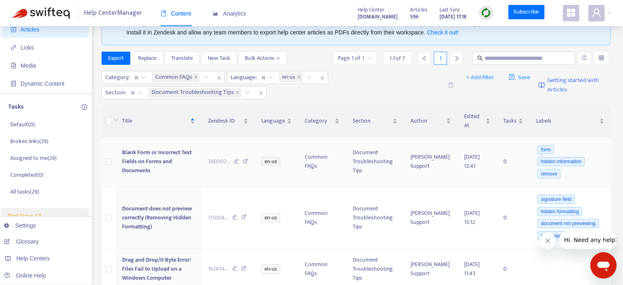
click at [178, 152] on span "Blank Form or Incorrect Text Fields on Forms and Documents" at bounding box center [157, 160] width 70 height 27
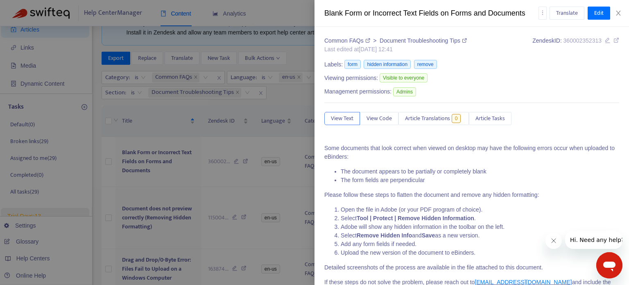
scroll to position [66, 0]
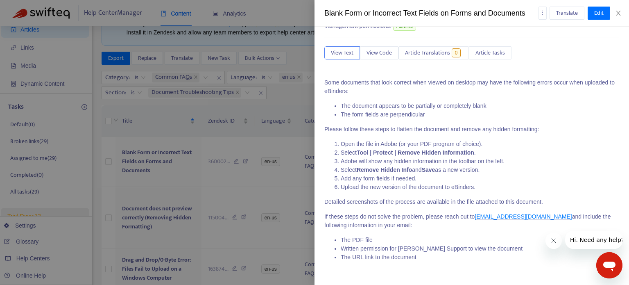
click at [149, 188] on div at bounding box center [314, 142] width 629 height 285
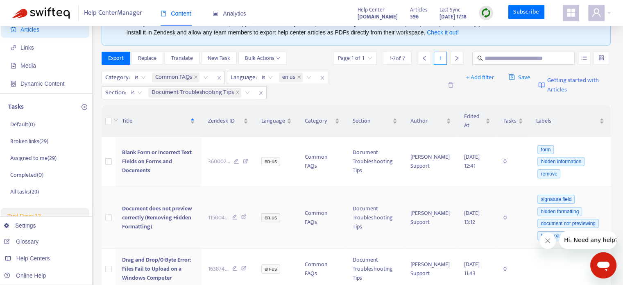
click at [154, 213] on span "Document does not preview correctly (Removing Hidden Formatting)" at bounding box center [157, 217] width 70 height 27
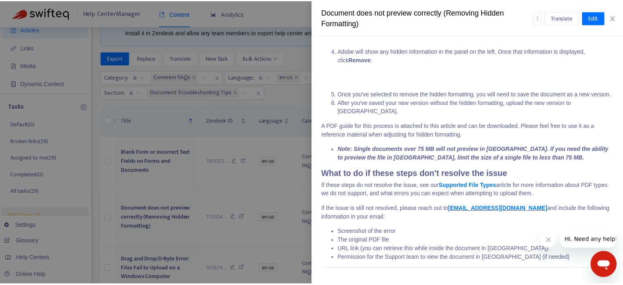
scroll to position [1084, 0]
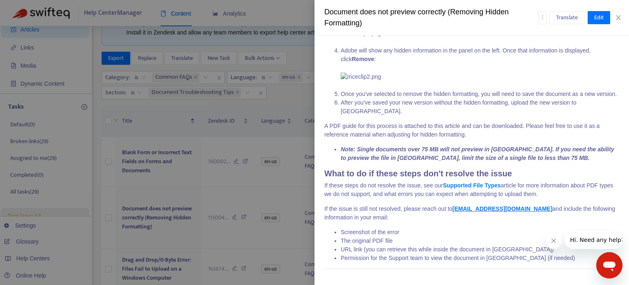
click at [138, 207] on div at bounding box center [314, 142] width 629 height 285
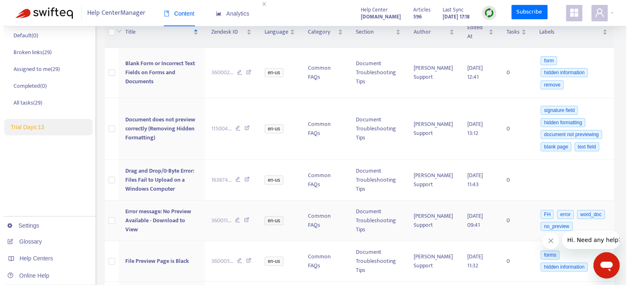
scroll to position [137, 0]
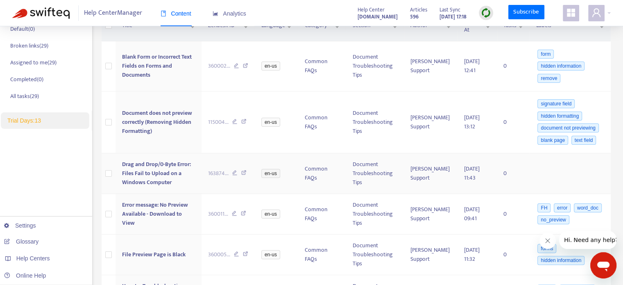
click at [148, 178] on span "Drag and Drop/0-Byte Error: Files Fail to Upload on a Windows Computer" at bounding box center [156, 172] width 69 height 27
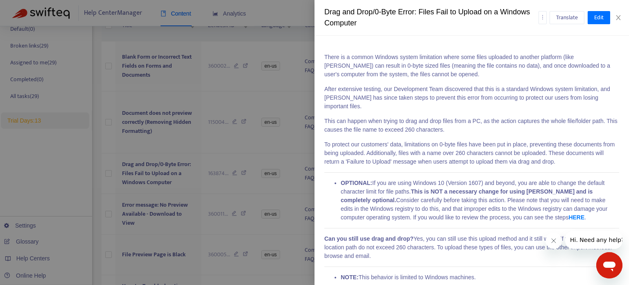
scroll to position [98, 0]
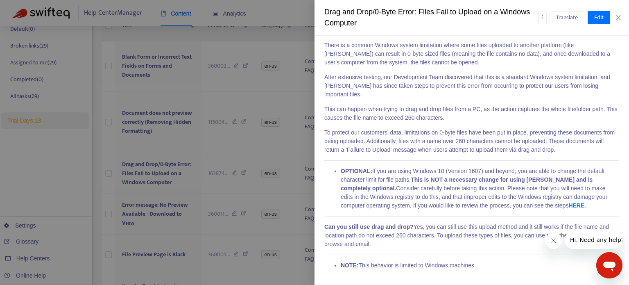
click at [174, 213] on div at bounding box center [314, 142] width 629 height 285
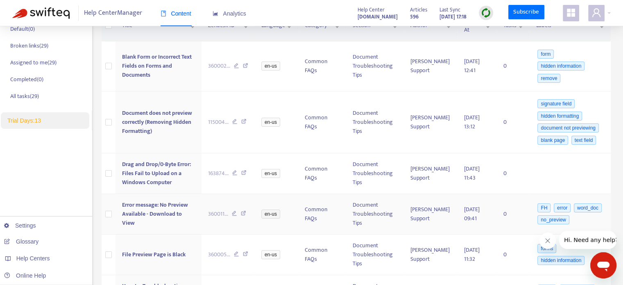
click at [147, 209] on span "Error message: No Preview Available - Download to View" at bounding box center [155, 213] width 66 height 27
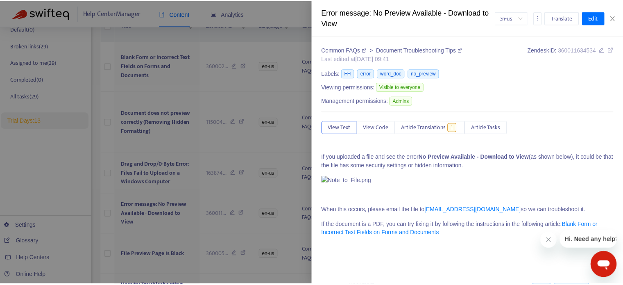
scroll to position [165, 0]
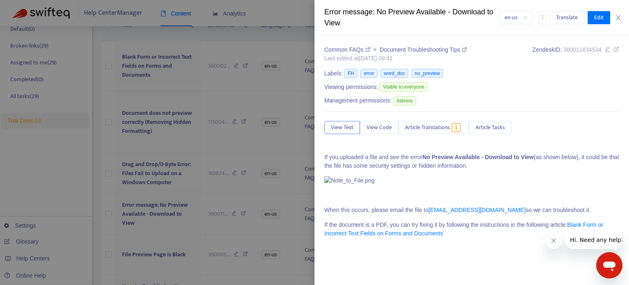
click at [278, 188] on div at bounding box center [314, 142] width 629 height 285
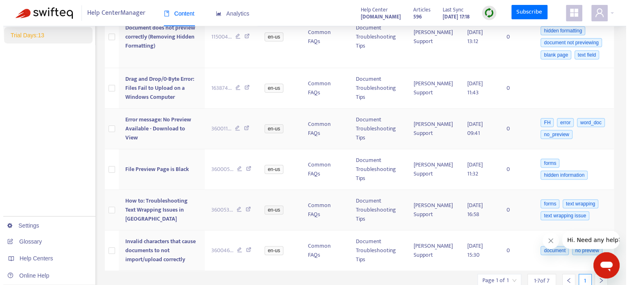
scroll to position [233, 0]
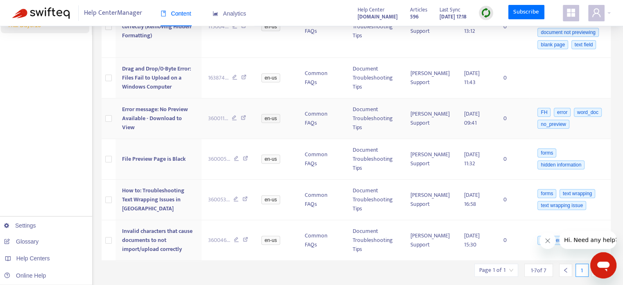
click at [168, 121] on span "Error message: No Preview Available - Download to View" at bounding box center [155, 117] width 66 height 27
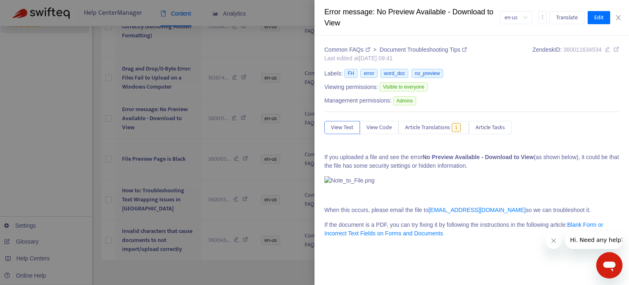
scroll to position [0, 0]
click at [411, 16] on div "Error message: No Preview Available - Download to View" at bounding box center [411, 18] width 175 height 22
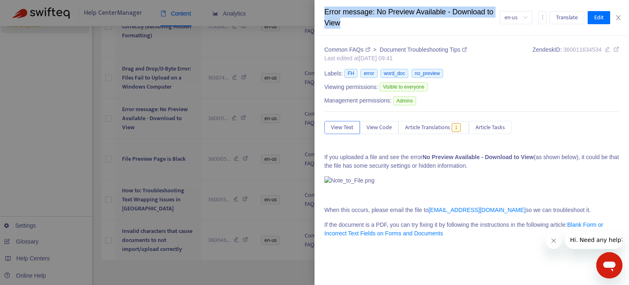
click at [411, 16] on div "Error message: No Preview Available - Download to View" at bounding box center [411, 18] width 175 height 22
copy div "Error message: No Preview Available - Download to View"
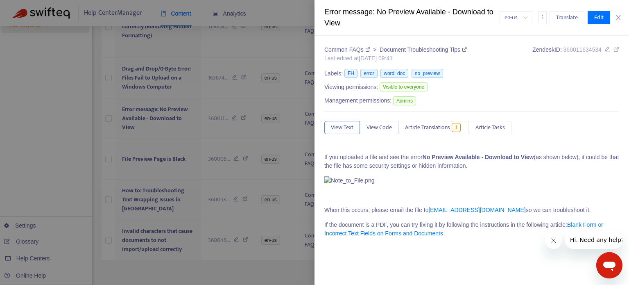
click at [614, 52] on icon at bounding box center [617, 49] width 6 height 6
click at [240, 189] on div at bounding box center [314, 142] width 629 height 285
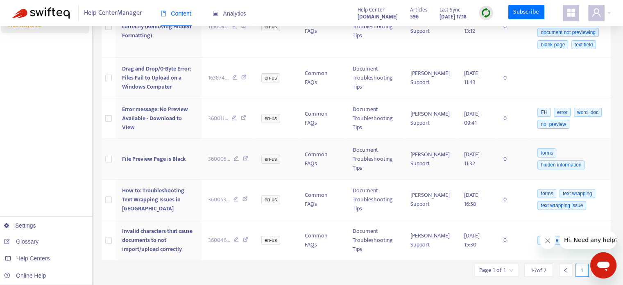
click at [169, 158] on span "File Preview Page is Black" at bounding box center [153, 158] width 63 height 9
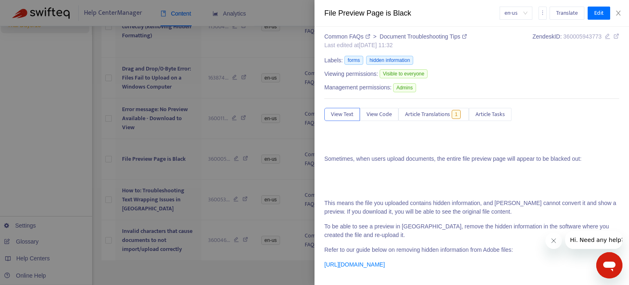
scroll to position [266, 0]
click at [220, 180] on div at bounding box center [314, 142] width 629 height 285
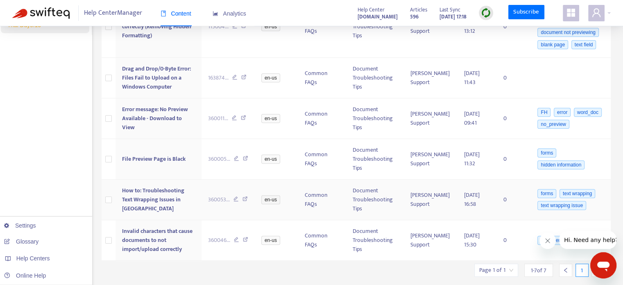
click at [183, 199] on span "How to: Troubleshooting Text Wrapping Issues in [GEOGRAPHIC_DATA]" at bounding box center [153, 199] width 62 height 27
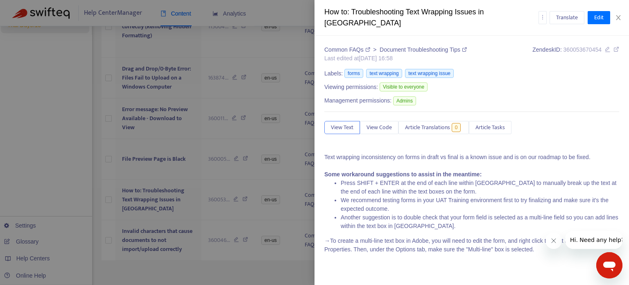
click at [279, 202] on div at bounding box center [314, 142] width 629 height 285
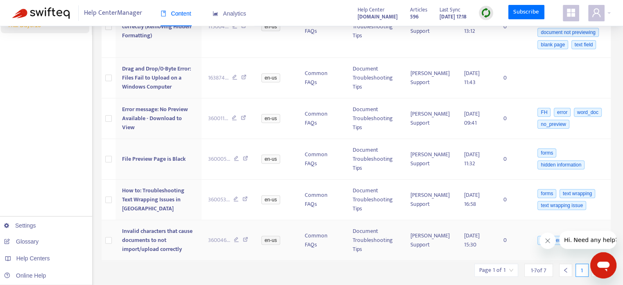
click at [143, 233] on span "Invalid characters that cause documents to not import/upload correctly" at bounding box center [157, 239] width 70 height 27
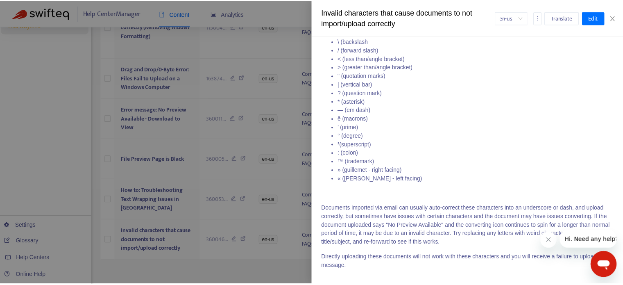
scroll to position [169, 0]
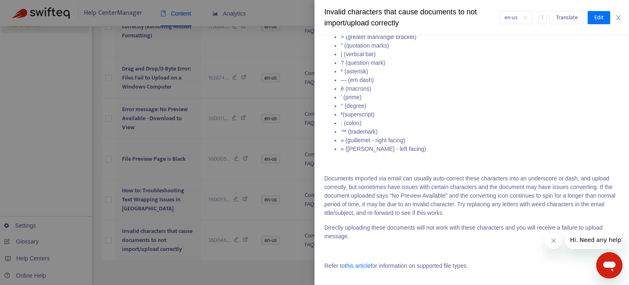
click at [268, 177] on div at bounding box center [314, 142] width 629 height 285
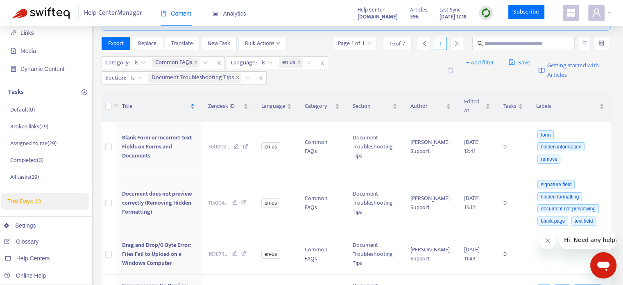
scroll to position [0, 0]
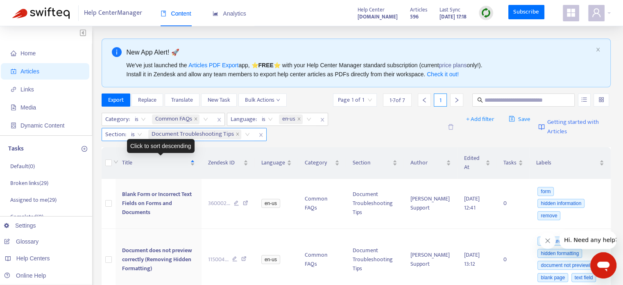
click at [180, 134] on span "Document Troubleshooting Tips" at bounding box center [193, 134] width 82 height 10
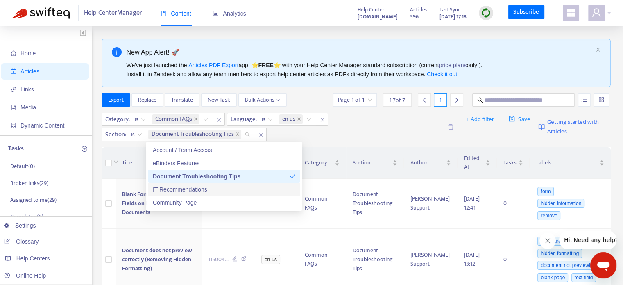
click at [194, 187] on div "IT Recommendations" at bounding box center [224, 189] width 143 height 9
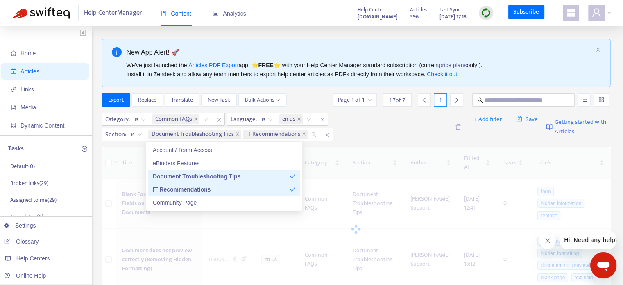
click at [206, 177] on div "Document Troubleshooting Tips" at bounding box center [221, 176] width 137 height 9
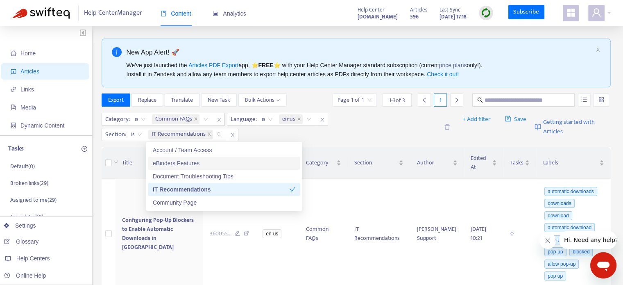
click at [161, 155] on div "Click to sort descending" at bounding box center [161, 155] width 0 height 0
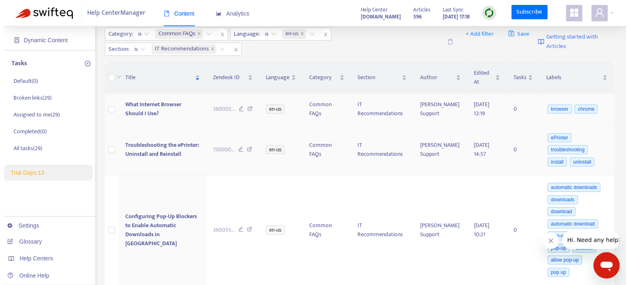
scroll to position [95, 0]
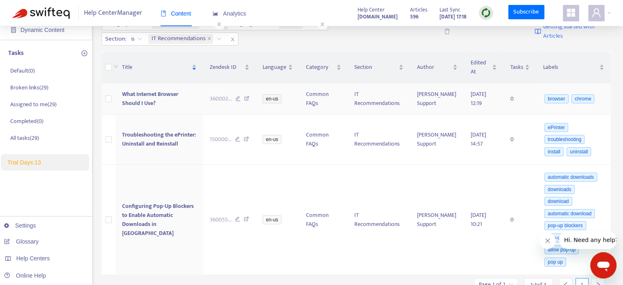
click at [163, 94] on span "What Internet Browser Should I Use?" at bounding box center [150, 98] width 56 height 18
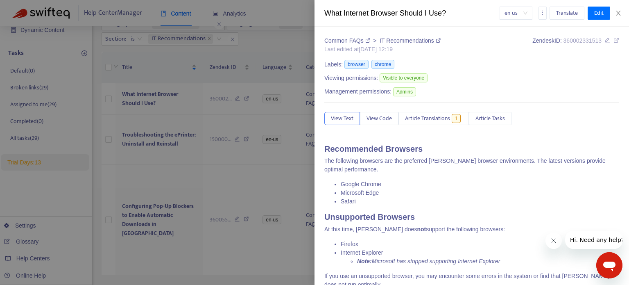
scroll to position [51, 0]
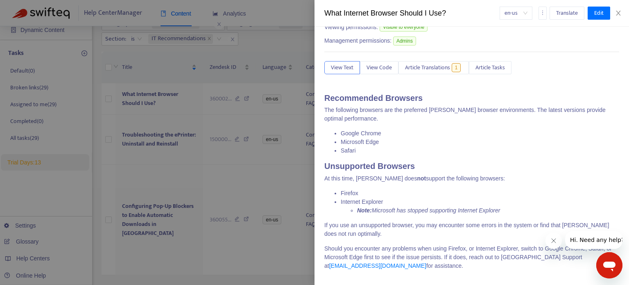
click at [177, 179] on div at bounding box center [314, 142] width 629 height 285
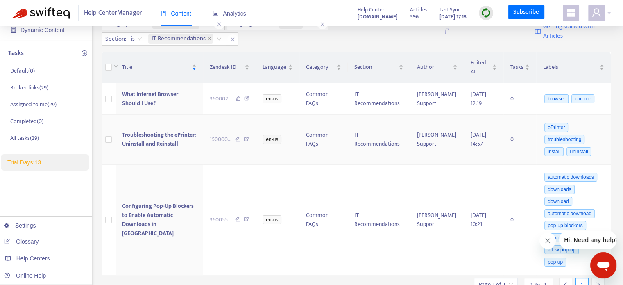
click at [157, 151] on td "Troubleshooting the ePrinter: Uninstall and Reinstall" at bounding box center [160, 140] width 88 height 50
click at [156, 203] on span "Configuring Pop-Up Blockers to Enable Automatic Downloads in [GEOGRAPHIC_DATA]" at bounding box center [158, 219] width 72 height 36
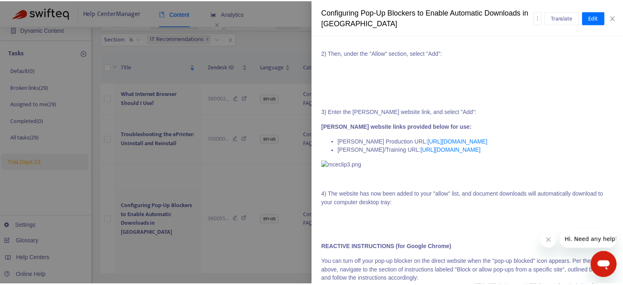
scroll to position [493, 0]
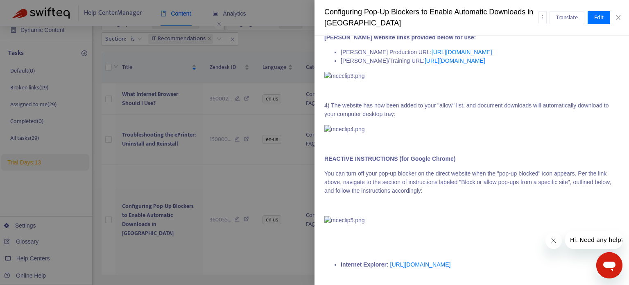
click at [251, 177] on div at bounding box center [314, 142] width 629 height 285
